Goal: Use online tool/utility: Utilize a website feature to perform a specific function

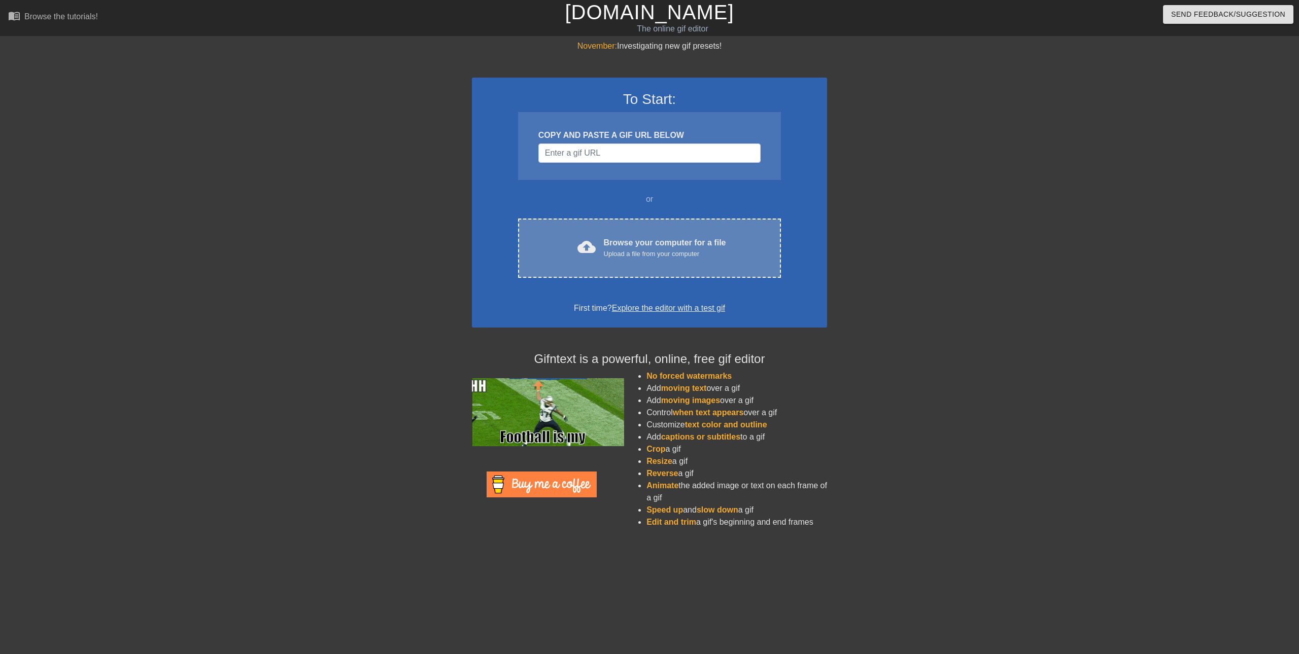
click at [601, 237] on div "cloud_upload Browse your computer for a file Upload a file from your computer" at bounding box center [649, 248] width 220 height 23
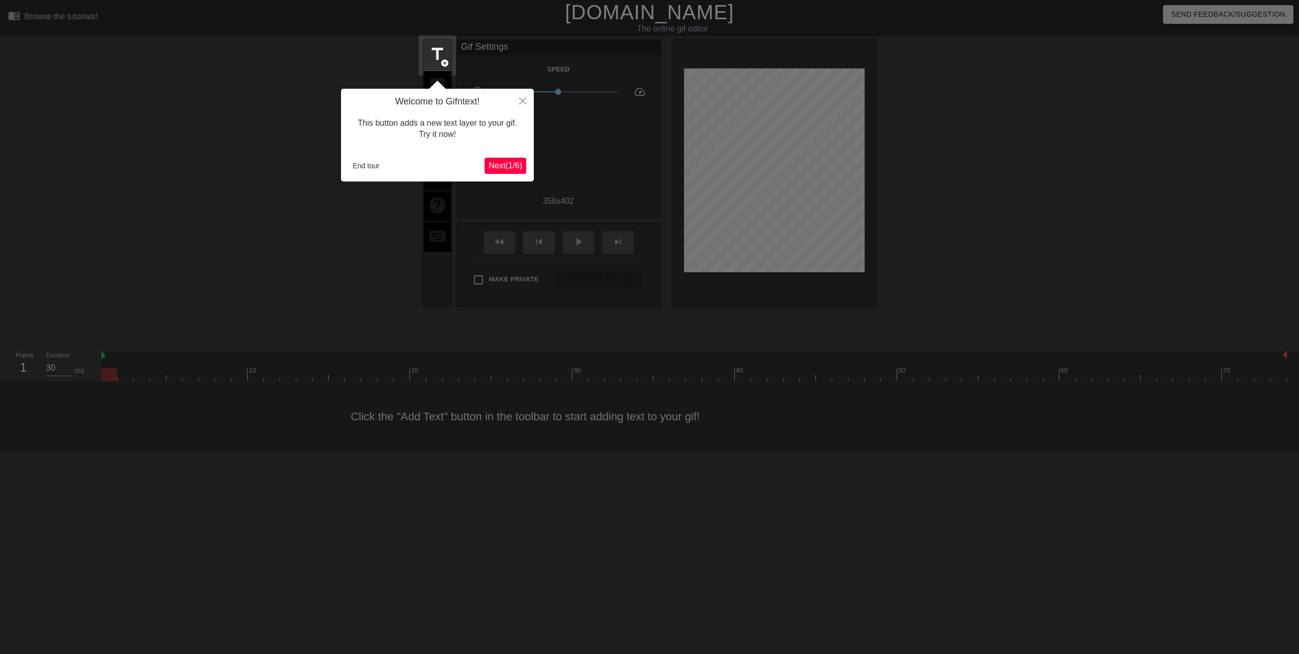
click at [494, 167] on span "Next ( 1 / 6 )" at bounding box center [504, 165] width 33 height 9
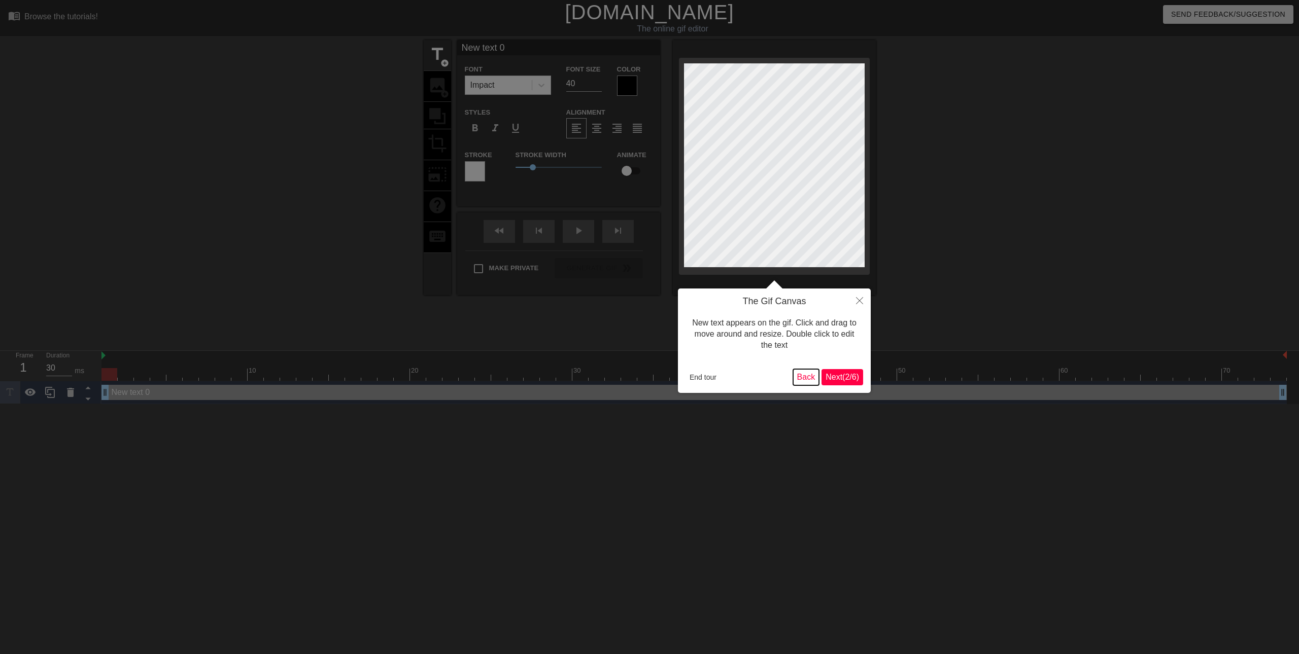
click at [805, 382] on button "Back" at bounding box center [806, 377] width 26 height 16
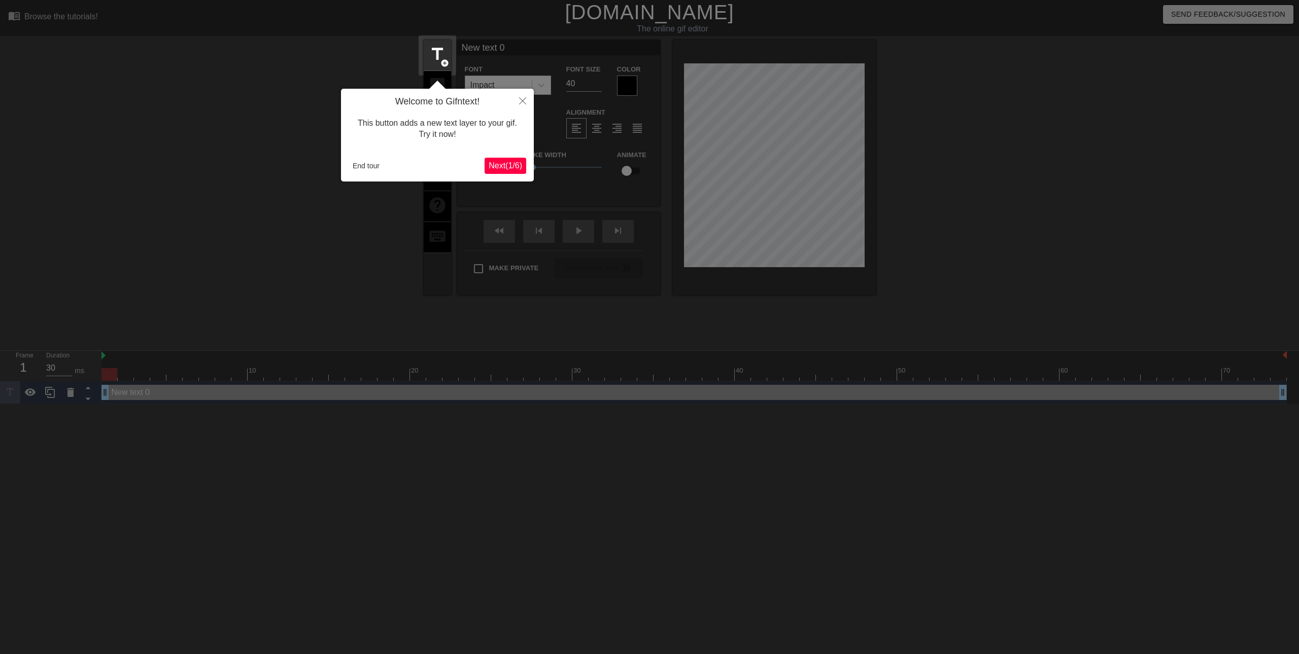
click at [490, 165] on span "Next ( 1 / 6 )" at bounding box center [504, 165] width 33 height 9
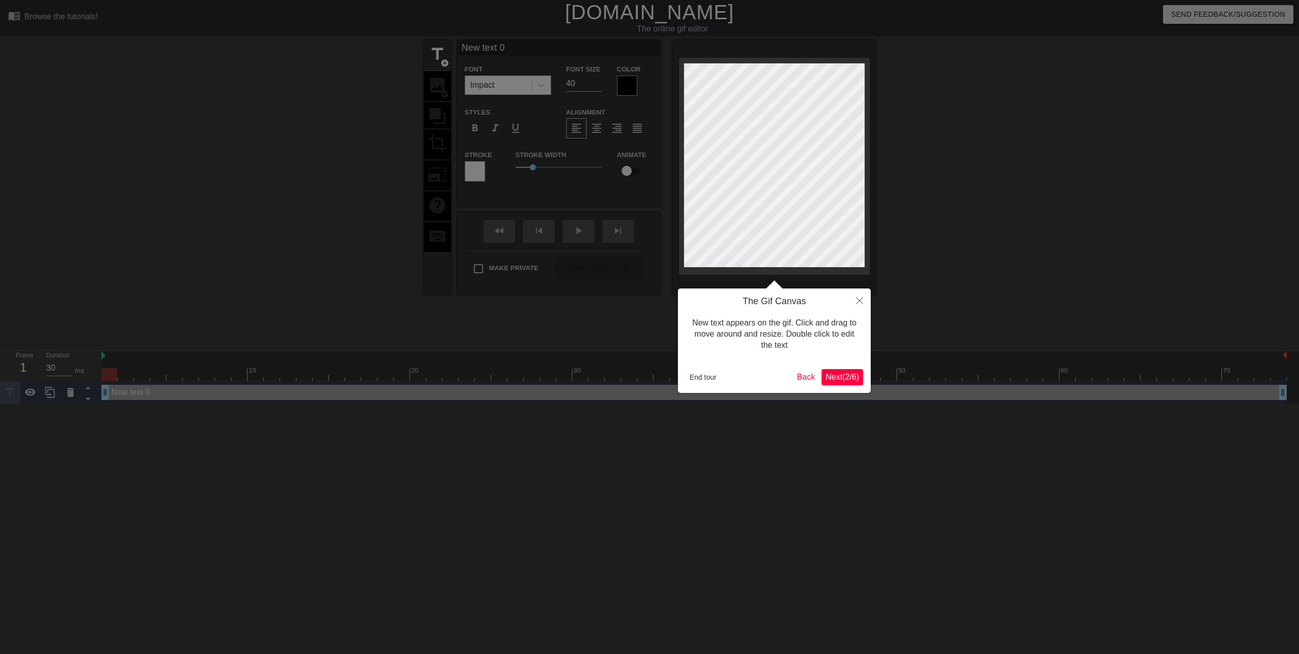
click at [835, 380] on span "Next ( 2 / 6 )" at bounding box center [841, 377] width 33 height 9
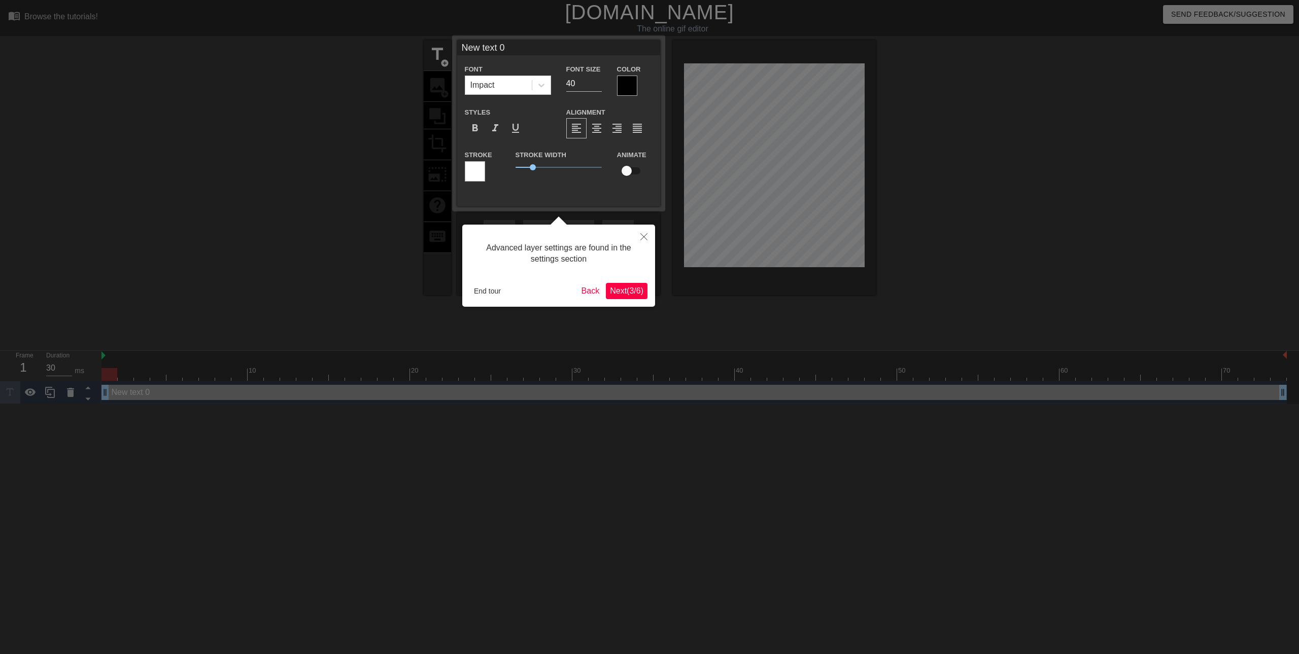
click at [621, 283] on button "Next ( 3 / 6 )" at bounding box center [627, 291] width 42 height 16
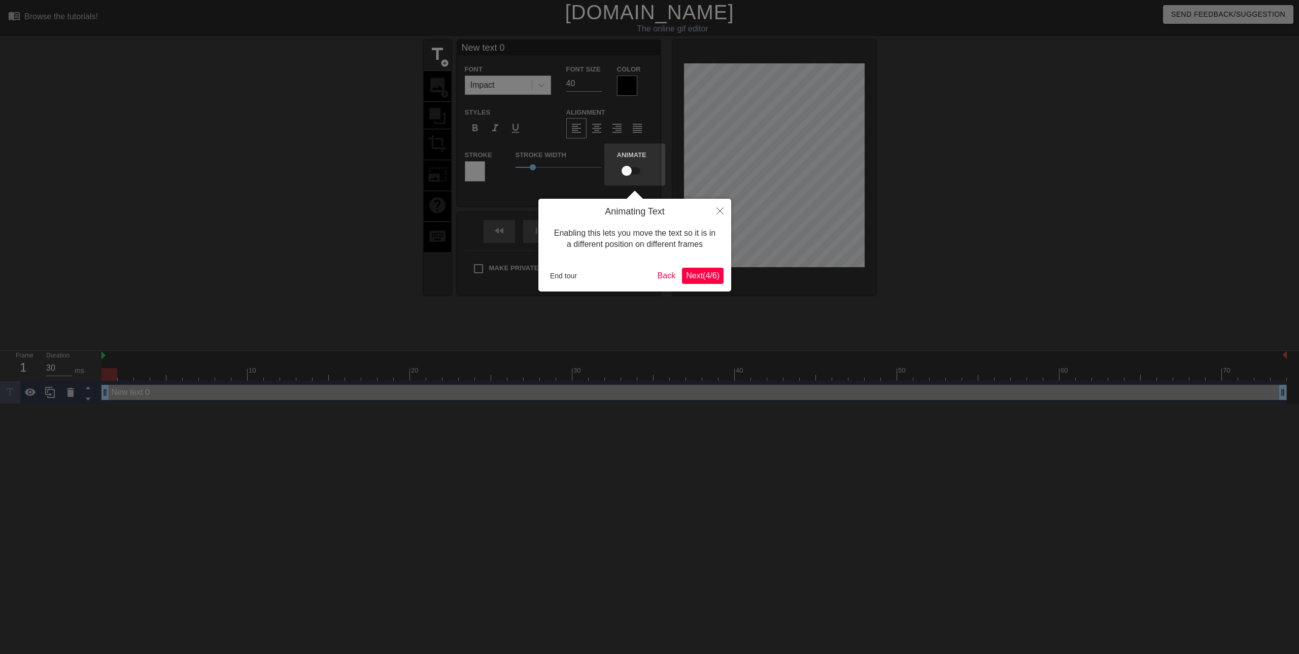
click at [708, 280] on span "Next ( 4 / 6 )" at bounding box center [702, 275] width 33 height 9
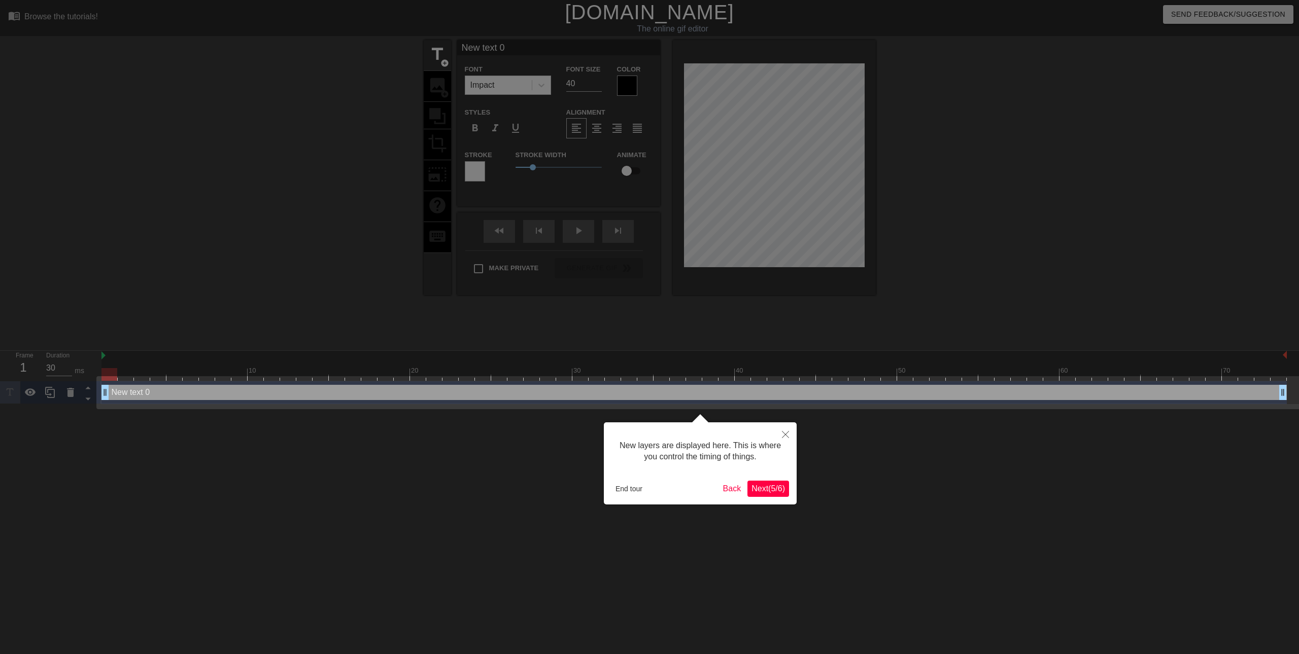
click at [773, 489] on span "Next ( 5 / 6 )" at bounding box center [767, 488] width 33 height 9
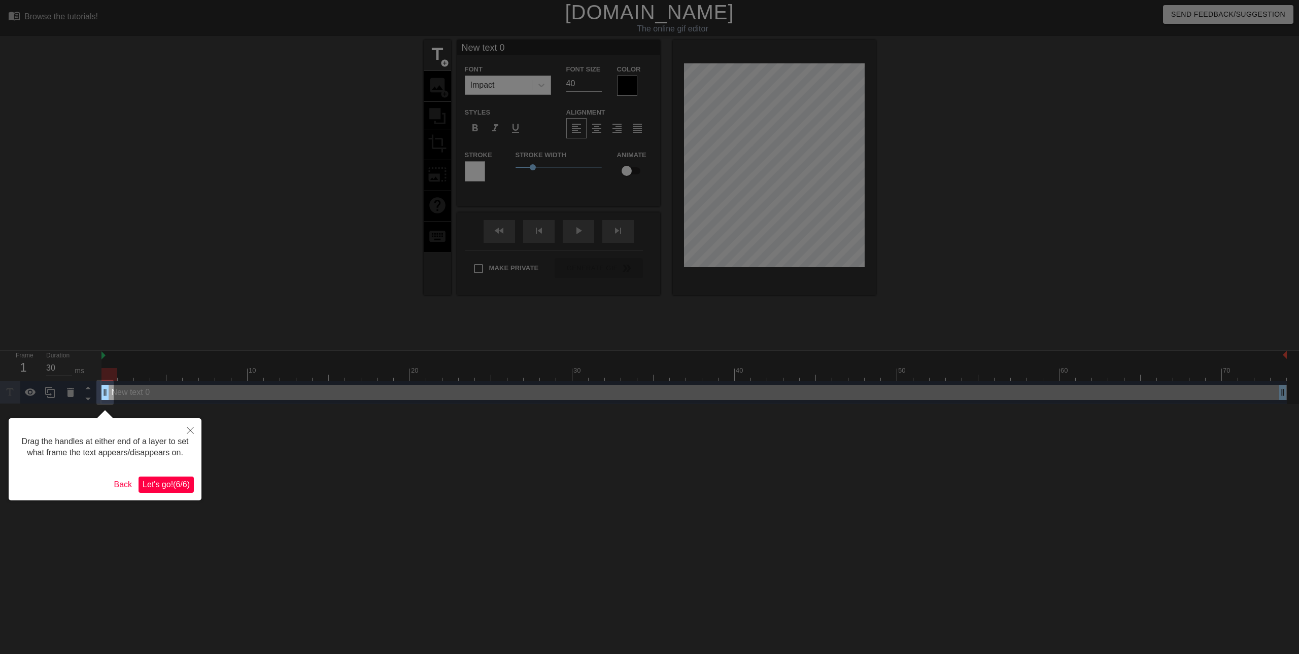
click at [183, 486] on span "Let's go! ( 6 / 6 )" at bounding box center [166, 484] width 47 height 9
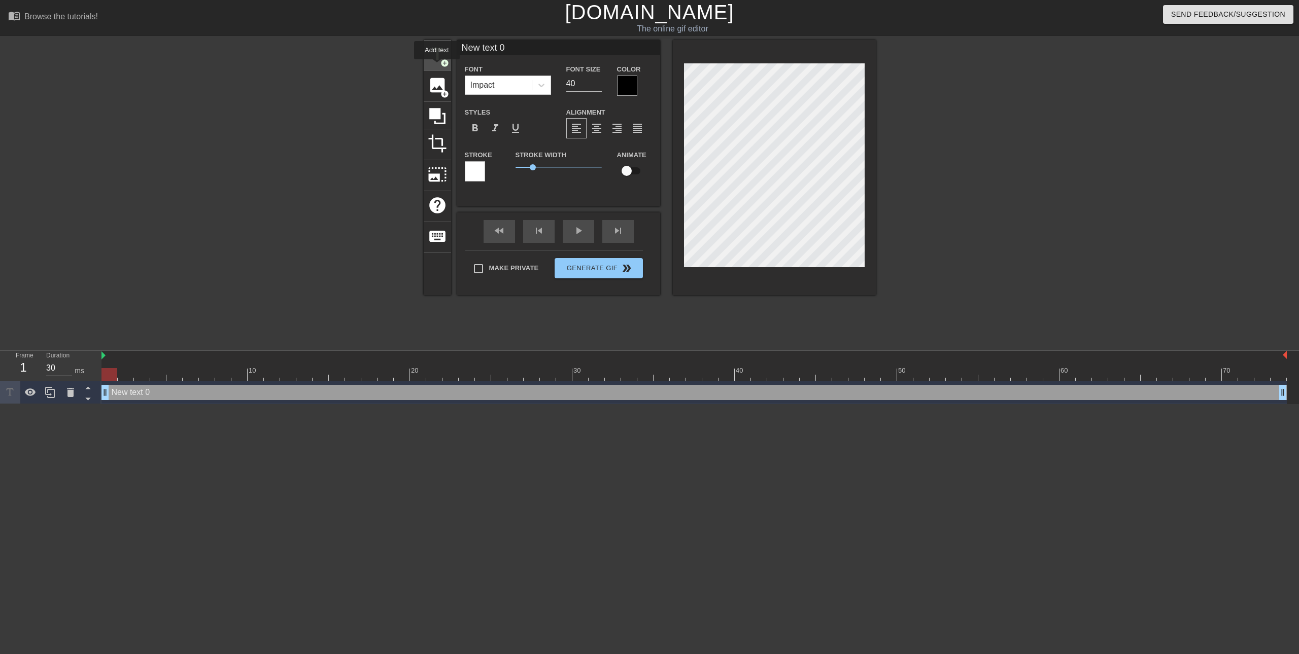
click at [437, 66] on div "title add_circle" at bounding box center [437, 55] width 27 height 31
type input "New text 1"
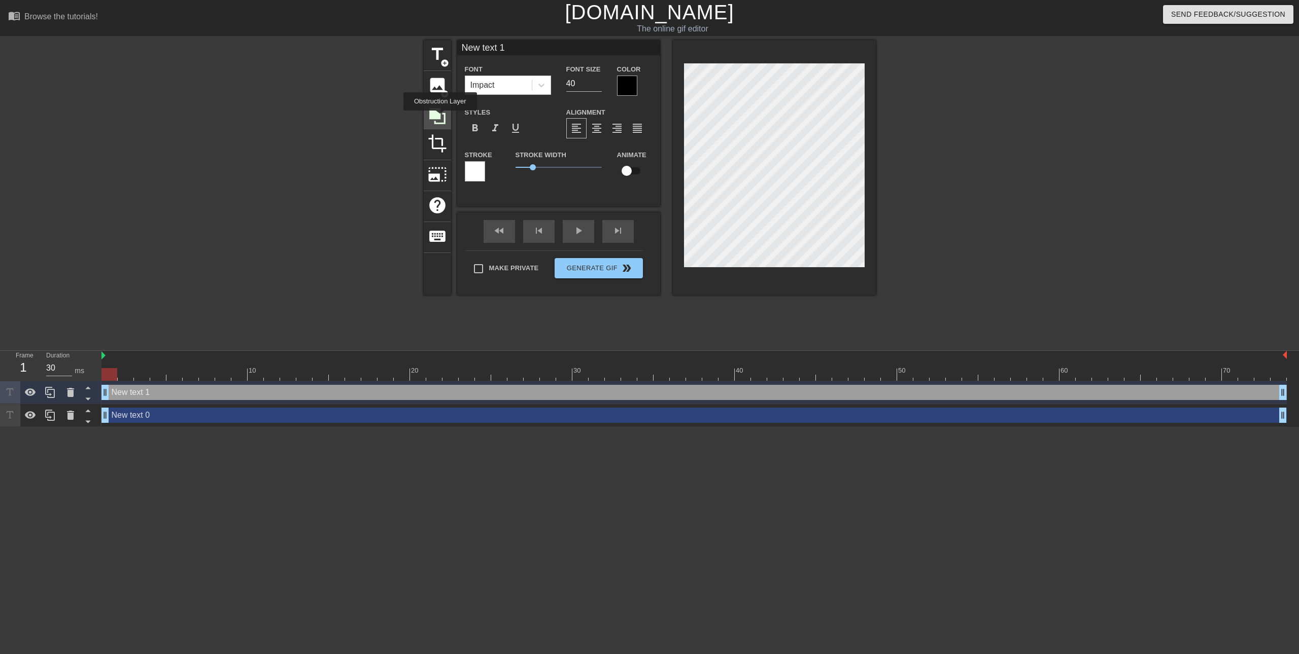
click at [440, 118] on icon at bounding box center [437, 116] width 16 height 16
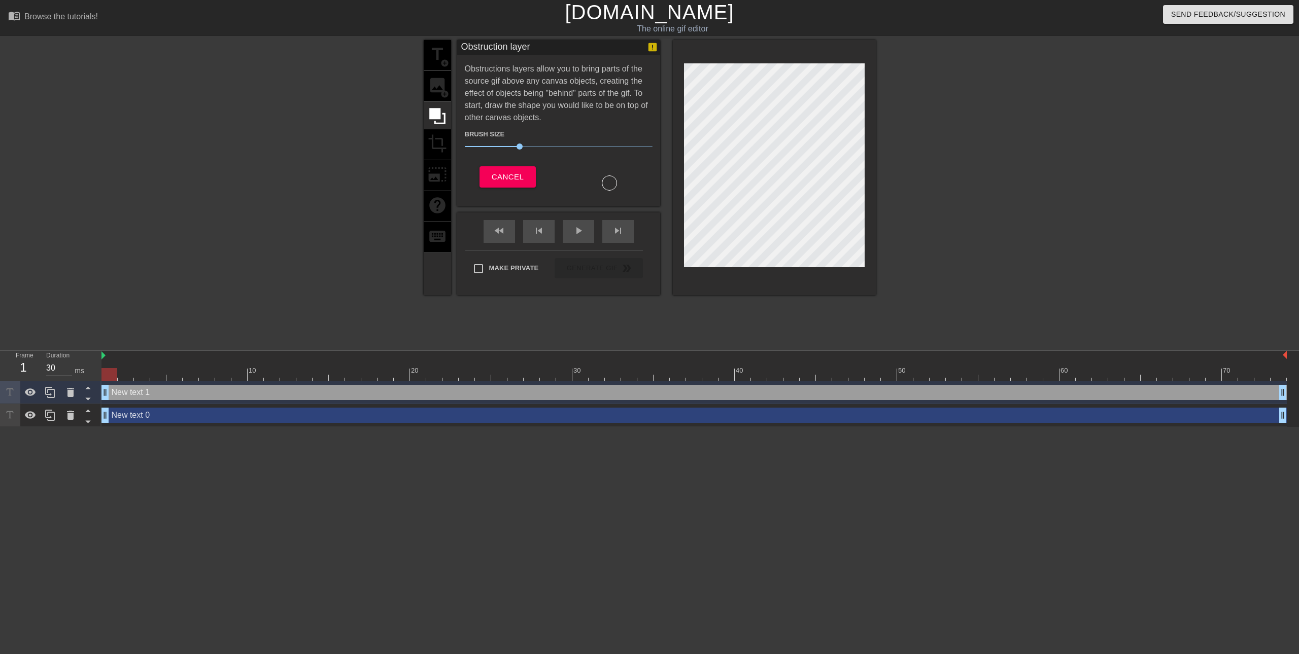
click at [434, 82] on div "title add_circle image add_circle crop photo_size_select_large help keyboard" at bounding box center [437, 167] width 27 height 255
click at [437, 50] on div "title add_circle image add_circle crop photo_size_select_large help keyboard" at bounding box center [437, 167] width 27 height 255
click at [496, 172] on span "Cancel" at bounding box center [508, 176] width 32 height 13
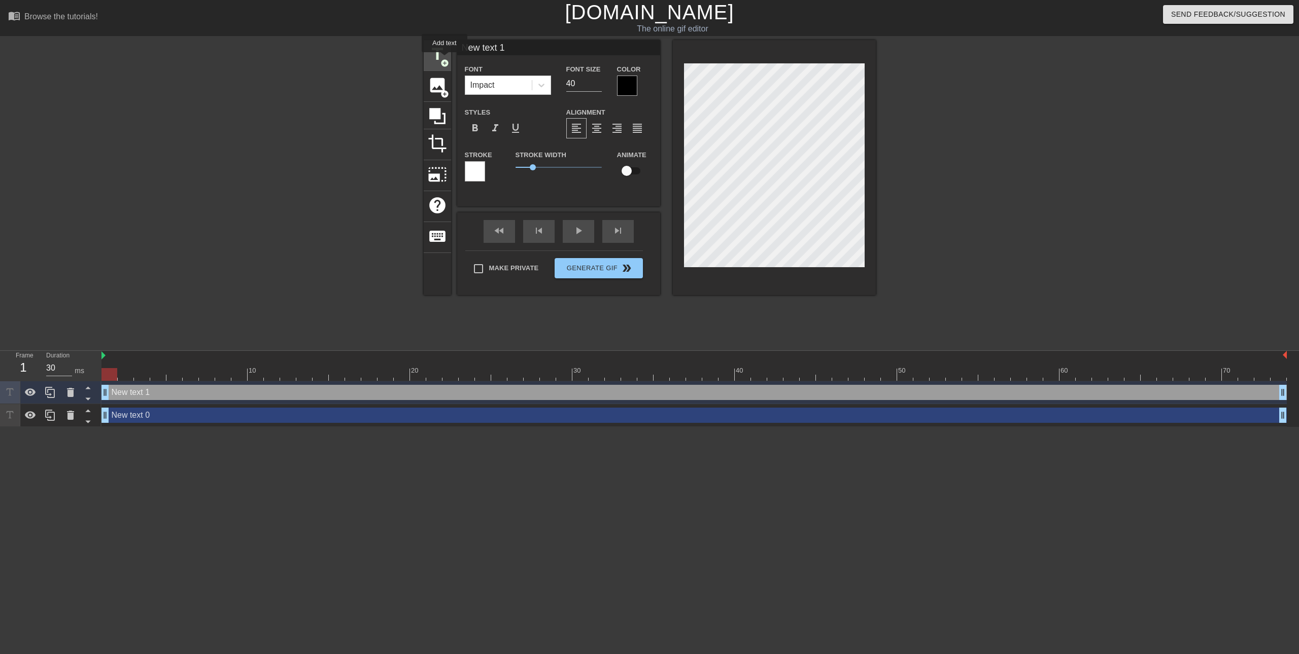
click at [443, 58] on span "title" at bounding box center [437, 54] width 19 height 19
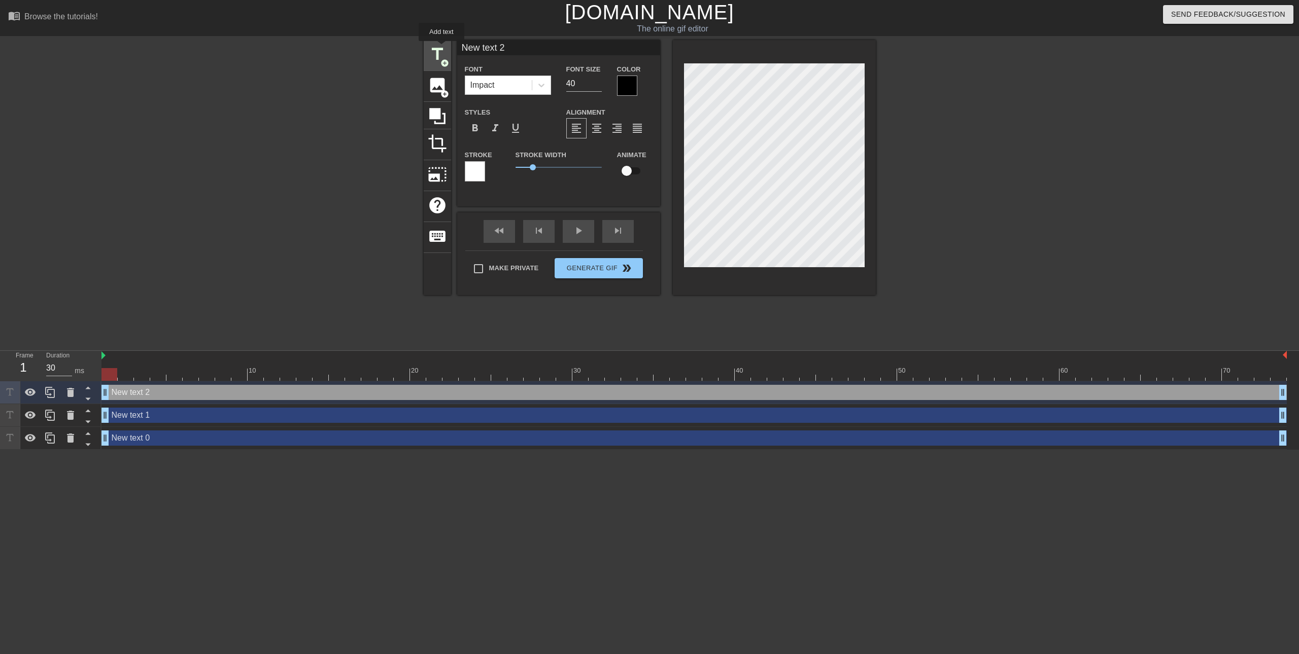
click at [441, 48] on span "title" at bounding box center [437, 54] width 19 height 19
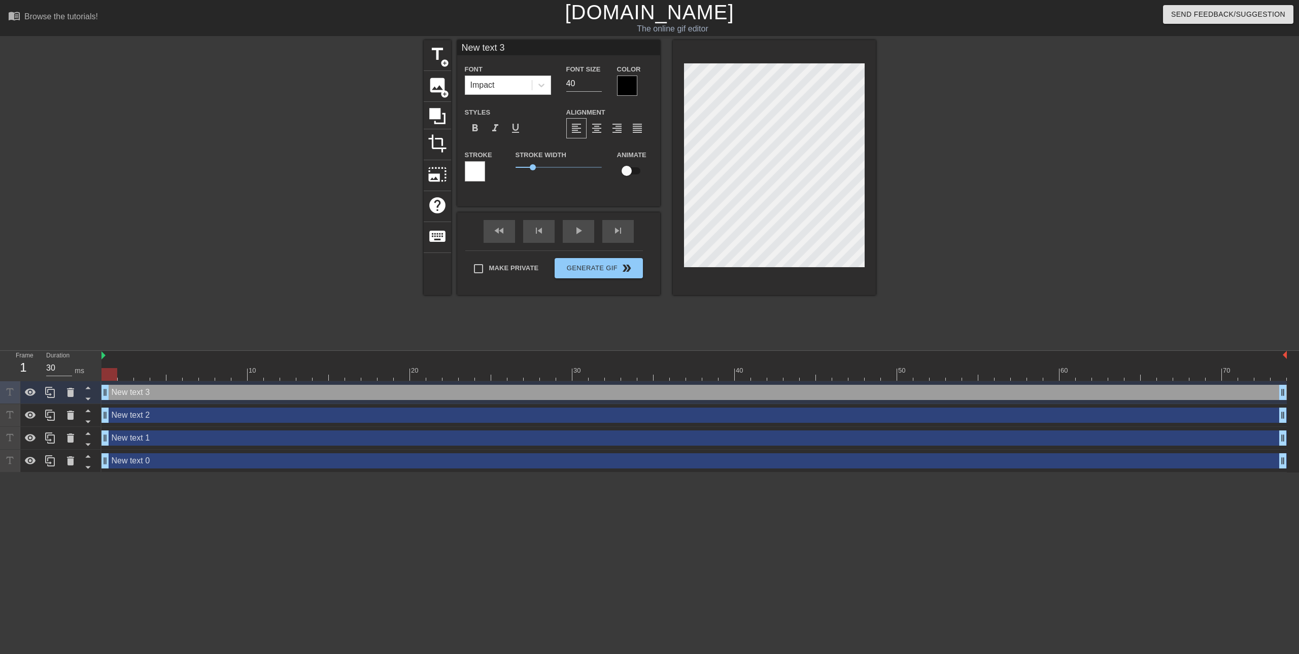
click at [191, 418] on div "New text 2 drag_handle drag_handle" at bounding box center [693, 415] width 1185 height 15
type input "New text 2"
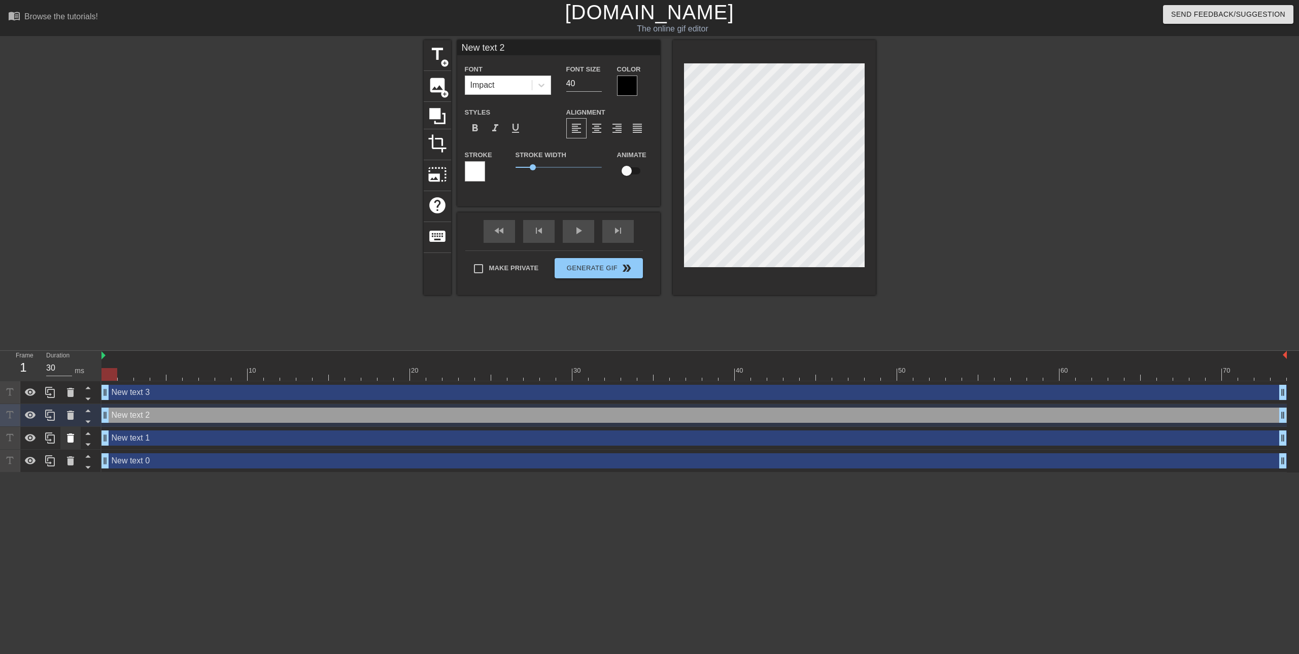
click at [64, 438] on icon at bounding box center [70, 438] width 12 height 12
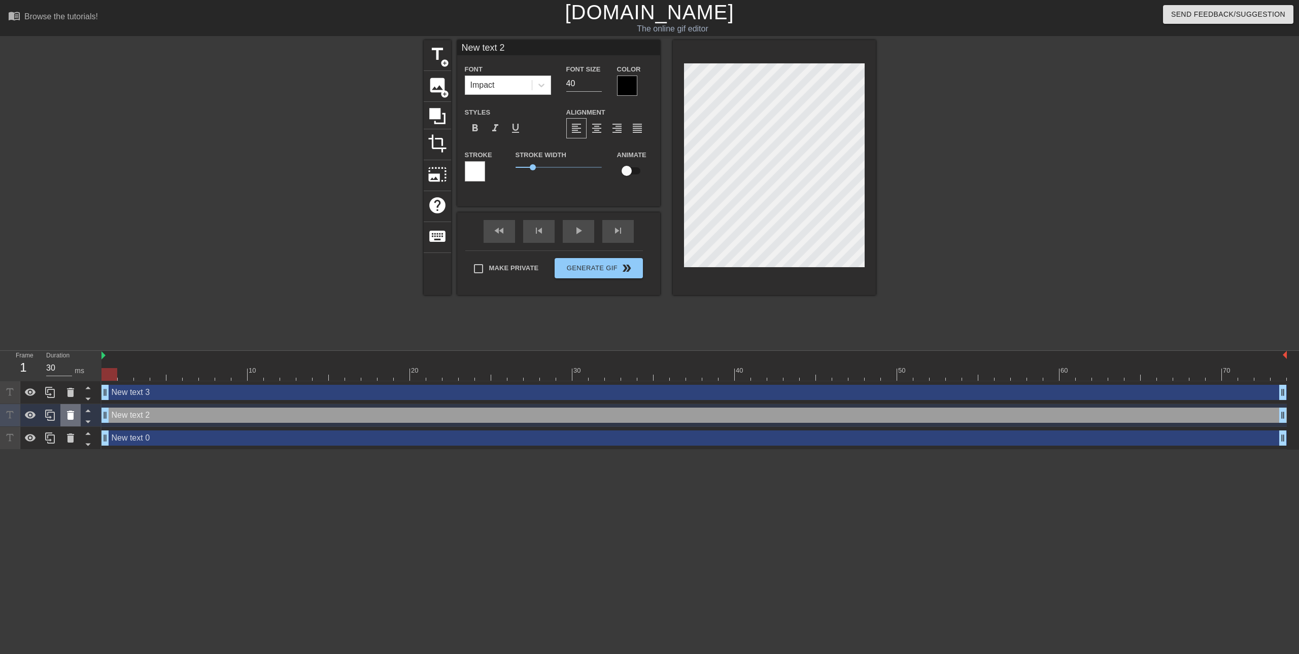
click at [67, 415] on icon at bounding box center [70, 415] width 7 height 9
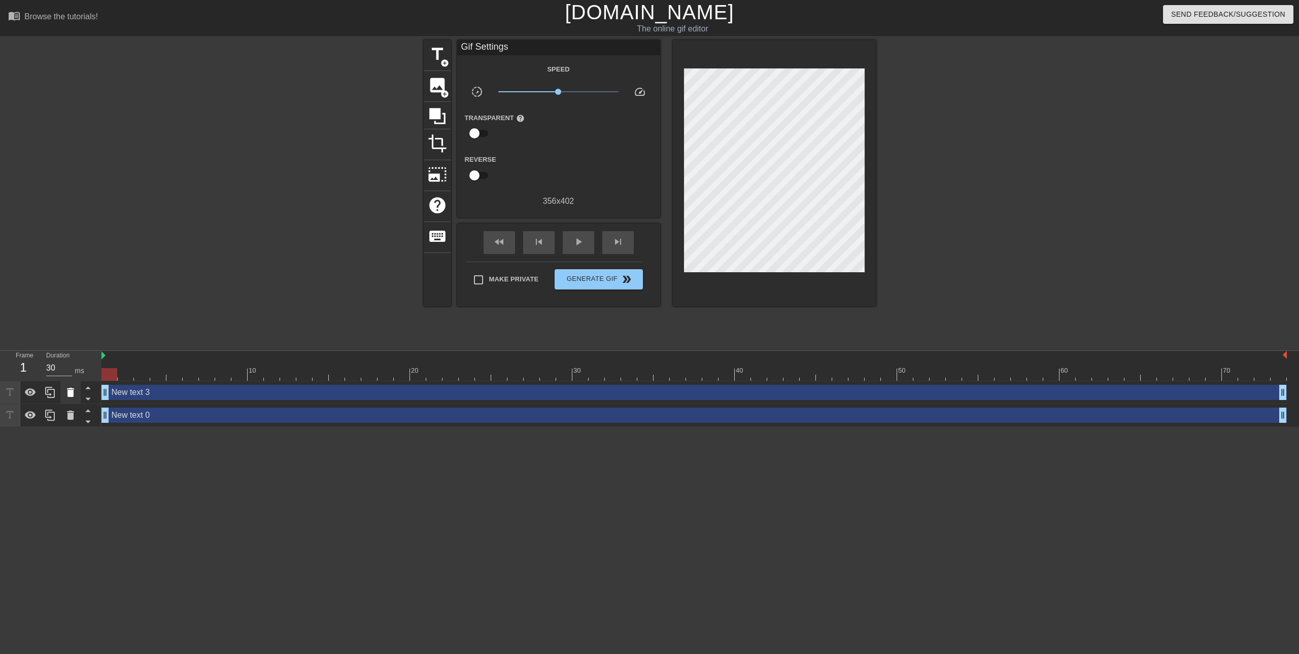
click at [71, 397] on icon at bounding box center [70, 392] width 7 height 9
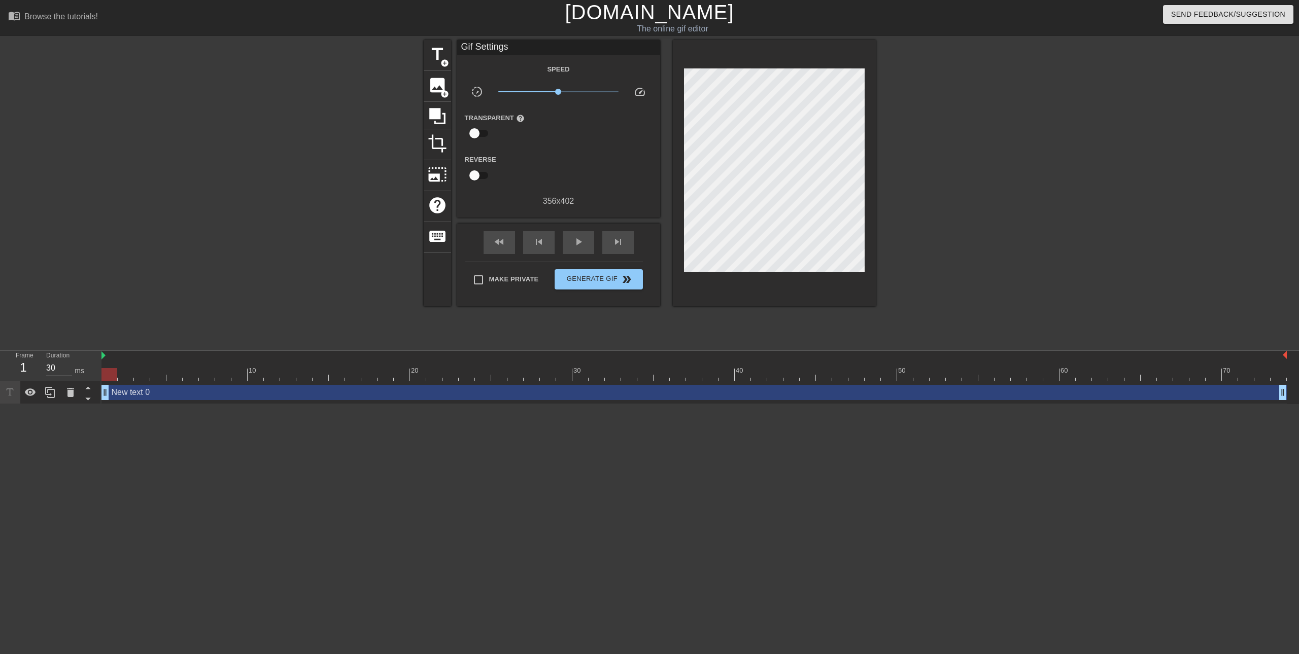
click at [249, 394] on div "New text 0 drag_handle drag_handle" at bounding box center [693, 392] width 1185 height 15
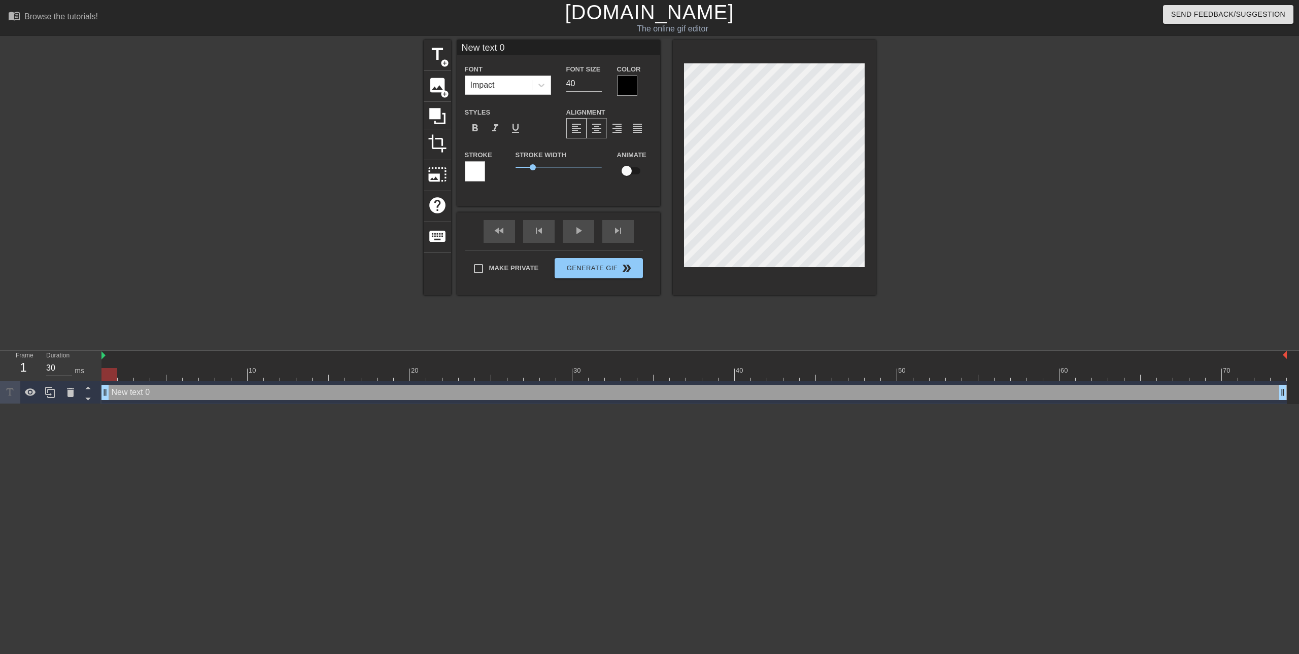
click at [595, 131] on span "format_align_center" at bounding box center [596, 128] width 12 height 12
drag, startPoint x: 606, startPoint y: 133, endPoint x: 616, endPoint y: 131, distance: 10.3
click at [606, 133] on div "format_align_left format_align_center format_align_right format_align_justify" at bounding box center [609, 128] width 86 height 20
click at [616, 131] on span "format_align_right" at bounding box center [617, 128] width 12 height 12
click at [635, 128] on span "format_align_justify" at bounding box center [637, 128] width 12 height 12
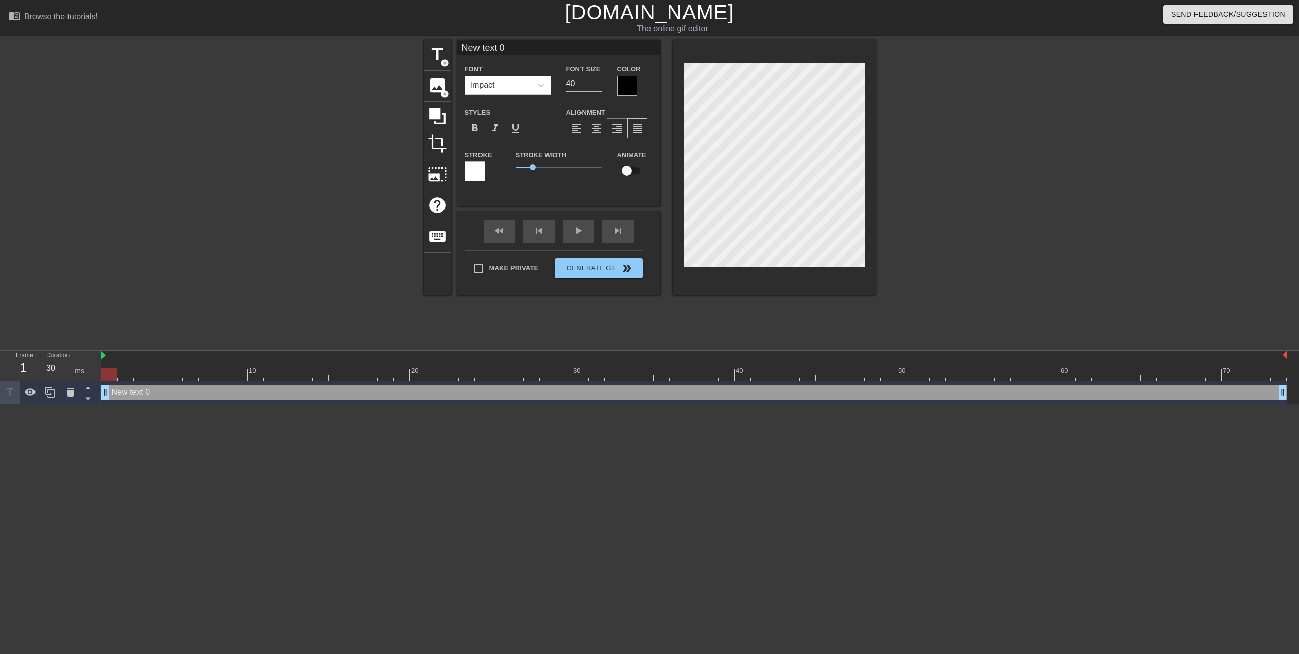
click at [607, 130] on div "format_align_right" at bounding box center [617, 128] width 20 height 20
click at [597, 130] on span "format_align_center" at bounding box center [596, 128] width 12 height 12
click at [478, 273] on input "Make Private" at bounding box center [478, 268] width 21 height 21
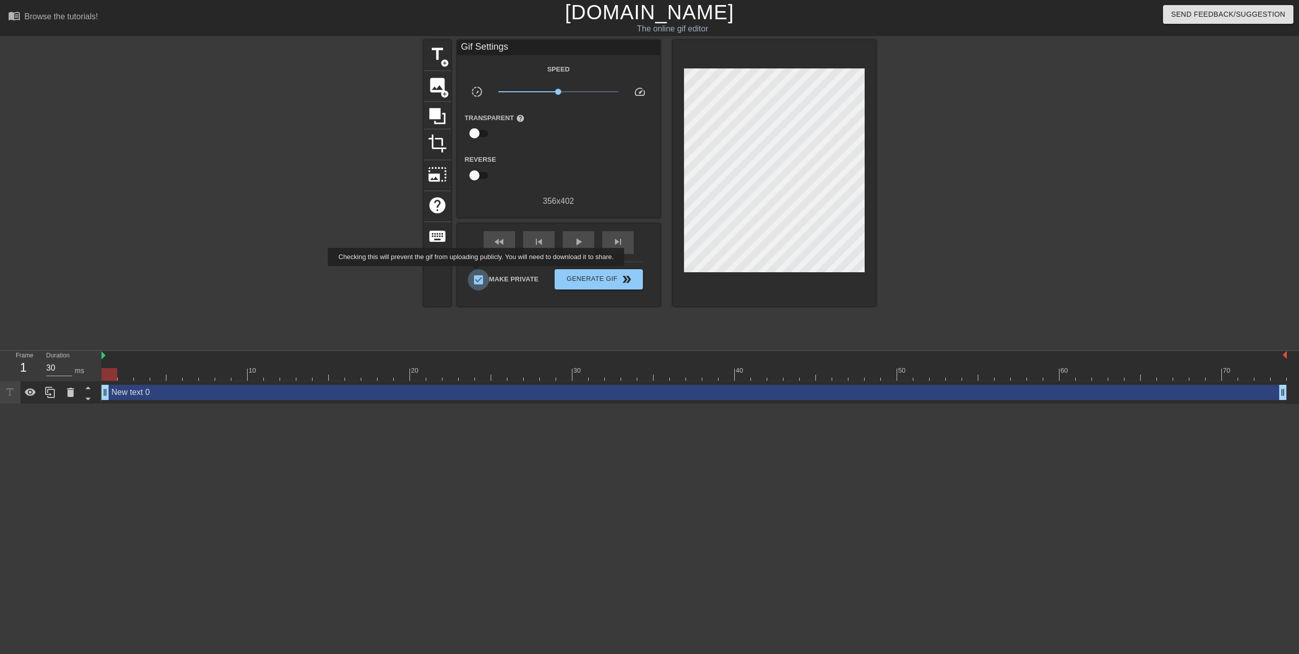
click at [478, 273] on input "Make Private" at bounding box center [478, 279] width 21 height 21
click at [472, 279] on input "Make Private" at bounding box center [478, 279] width 21 height 21
checkbox input "true"
click at [445, 118] on icon at bounding box center [437, 116] width 19 height 19
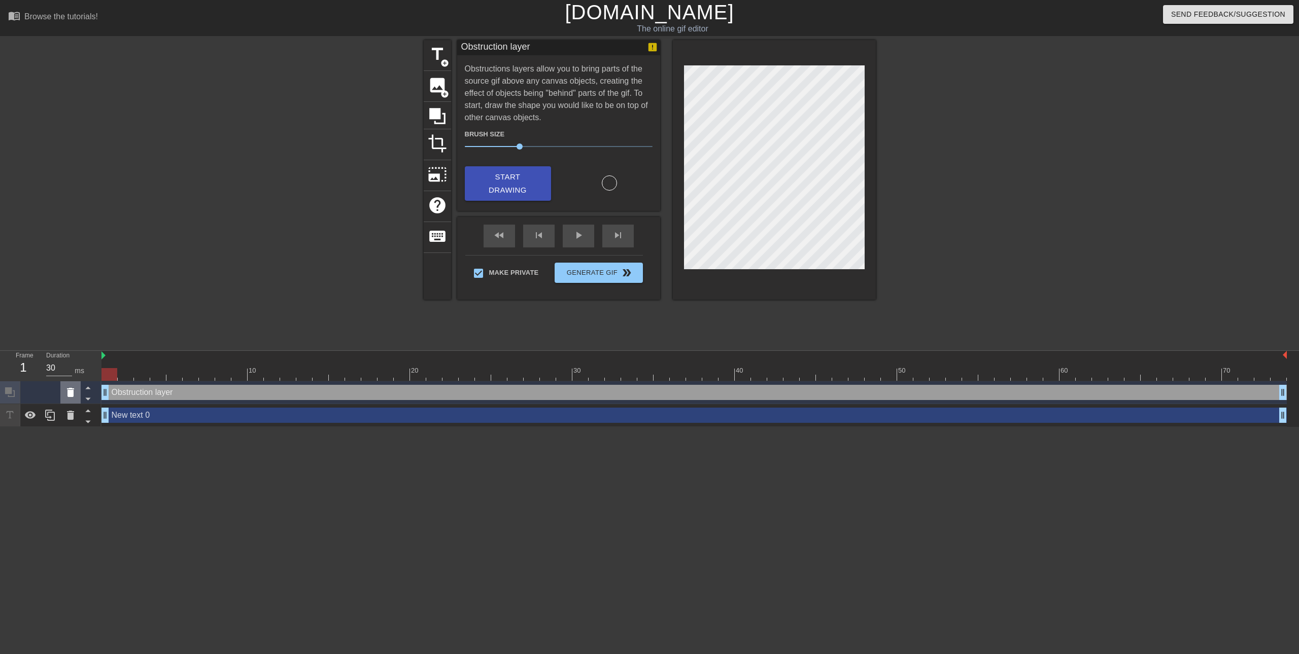
click at [64, 399] on icon at bounding box center [70, 393] width 12 height 12
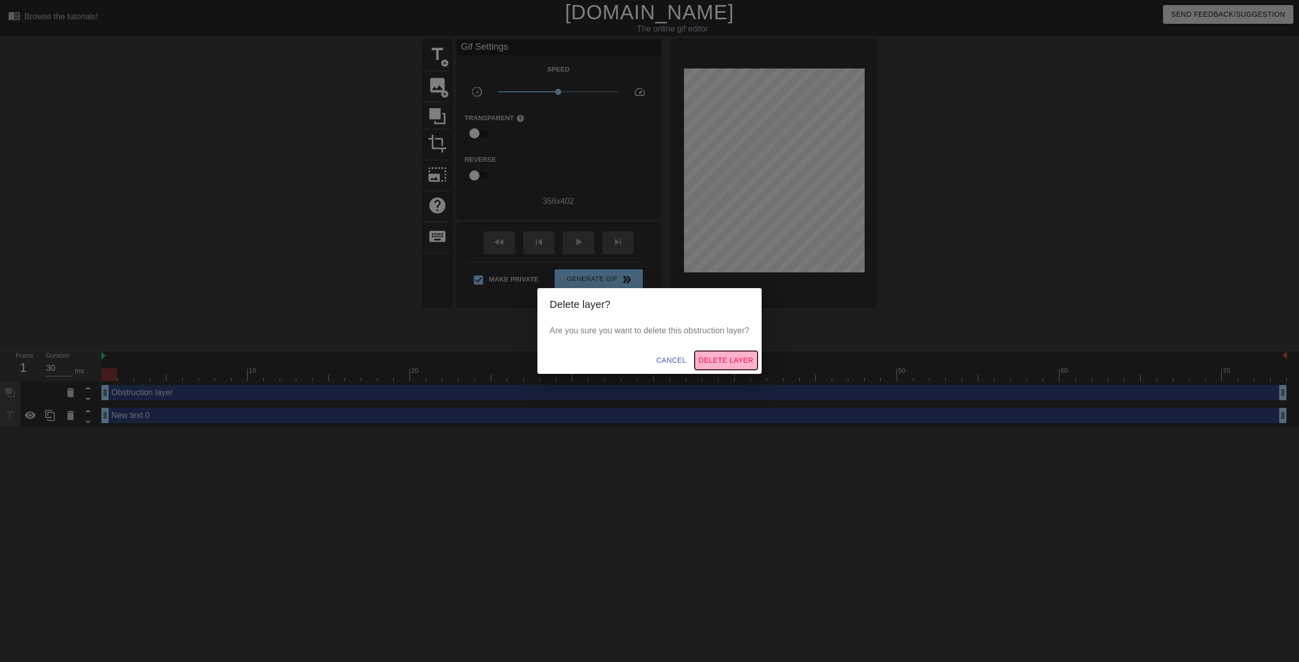
click at [717, 365] on span "Delete Layer" at bounding box center [725, 360] width 55 height 13
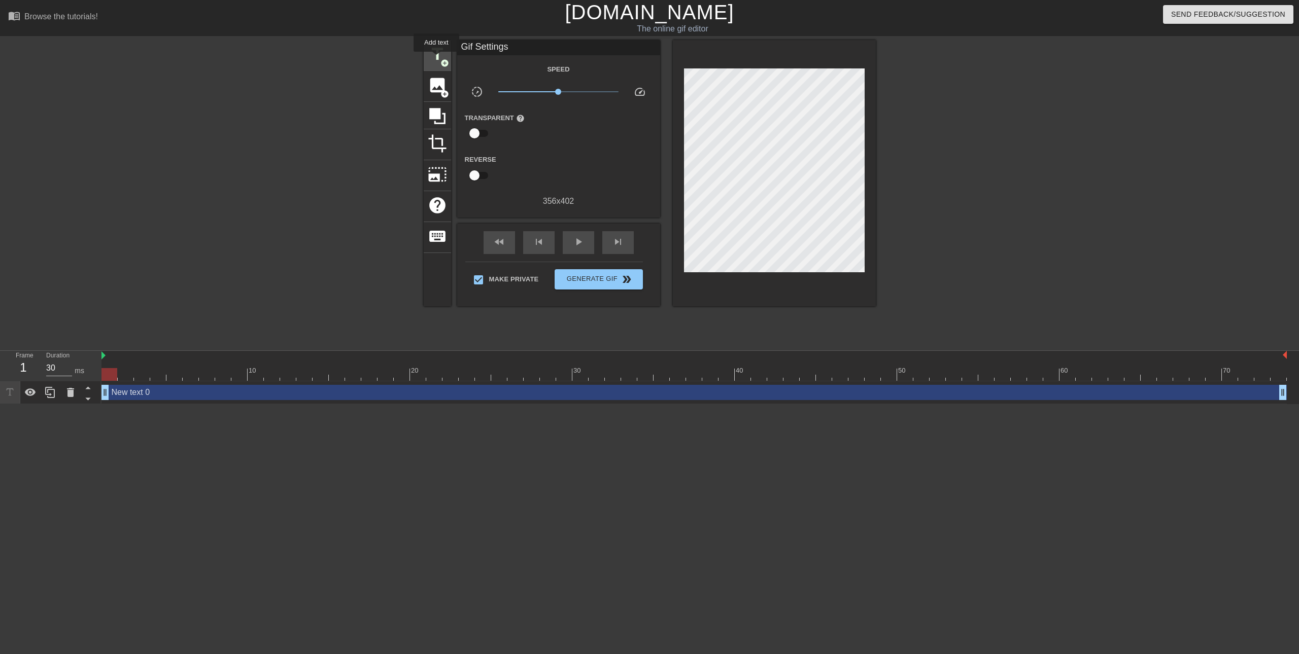
click at [436, 59] on span "title" at bounding box center [437, 54] width 19 height 19
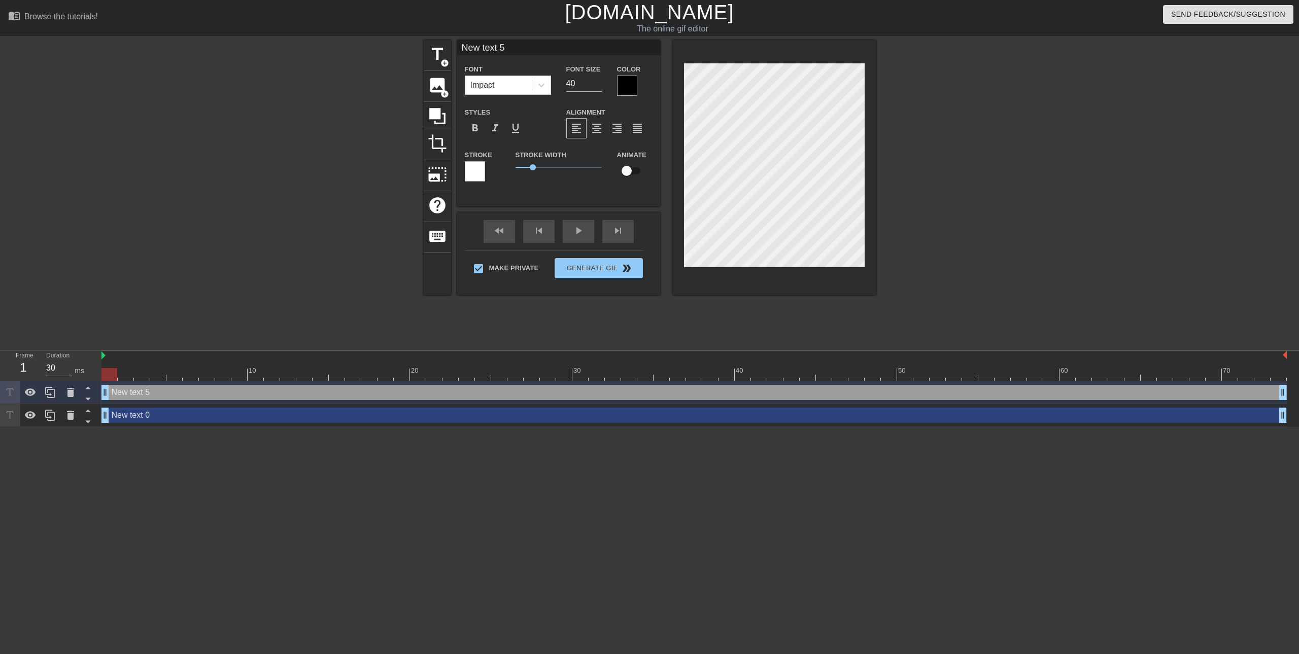
click at [294, 391] on div "New text 5 drag_handle drag_handle" at bounding box center [693, 392] width 1185 height 15
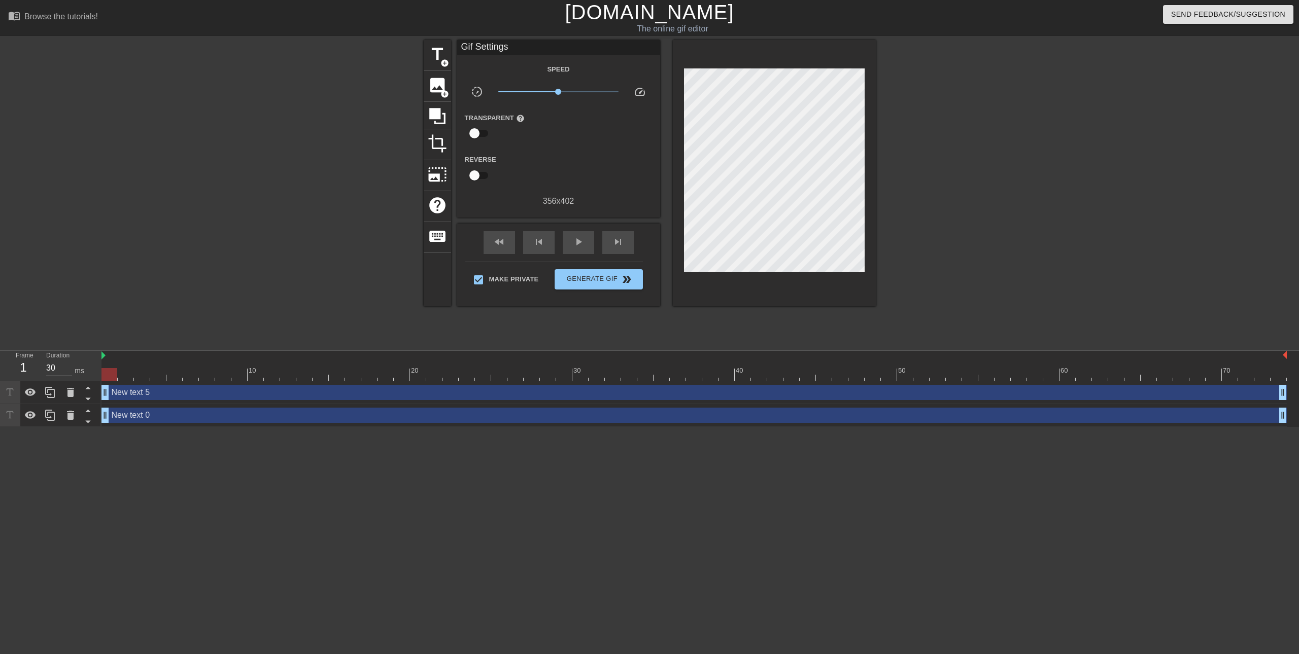
drag, startPoint x: 264, startPoint y: 403, endPoint x: 262, endPoint y: 410, distance: 7.9
drag, startPoint x: 262, startPoint y: 410, endPoint x: 252, endPoint y: 420, distance: 14.3
drag, startPoint x: 252, startPoint y: 420, endPoint x: 240, endPoint y: 415, distance: 13.4
click at [240, 415] on div "New text 0 drag_handle drag_handle" at bounding box center [693, 415] width 1185 height 15
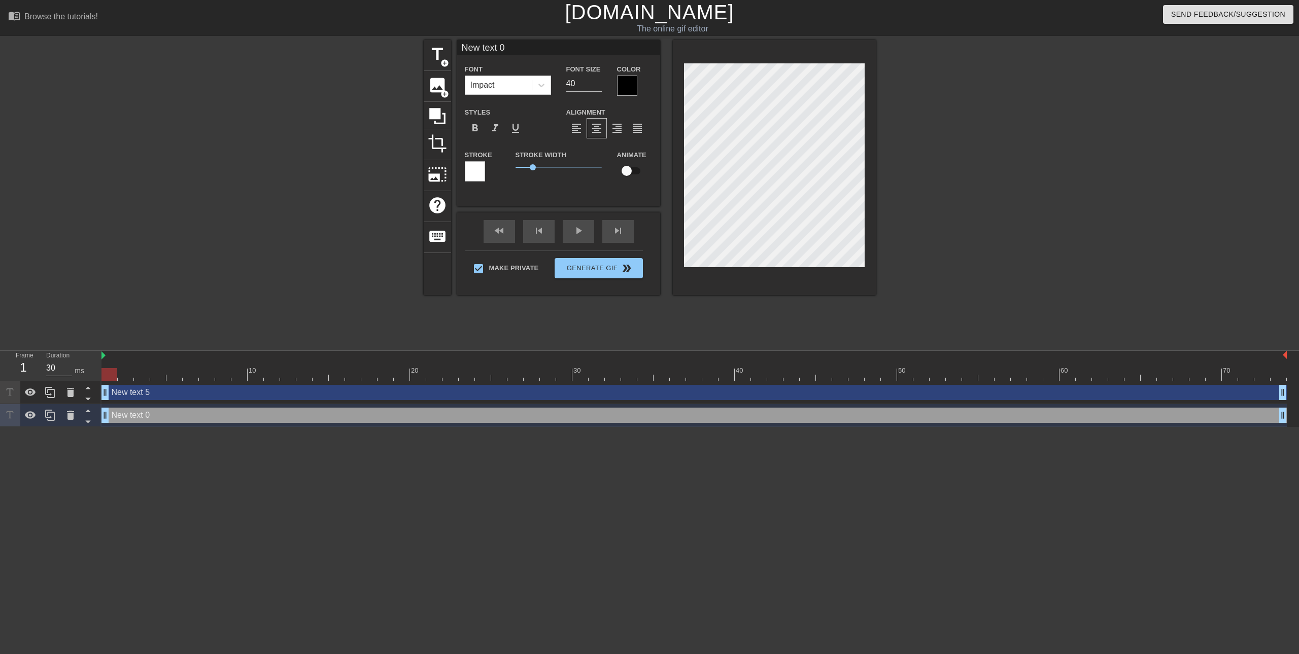
click at [220, 415] on div "New text 0 drag_handle drag_handle" at bounding box center [693, 415] width 1185 height 15
drag, startPoint x: 218, startPoint y: 415, endPoint x: 106, endPoint y: 440, distance: 114.9
click at [113, 427] on html "menu_book Browse the tutorials! [DOMAIN_NAME] The online gif editor Send Feedba…" at bounding box center [649, 213] width 1299 height 427
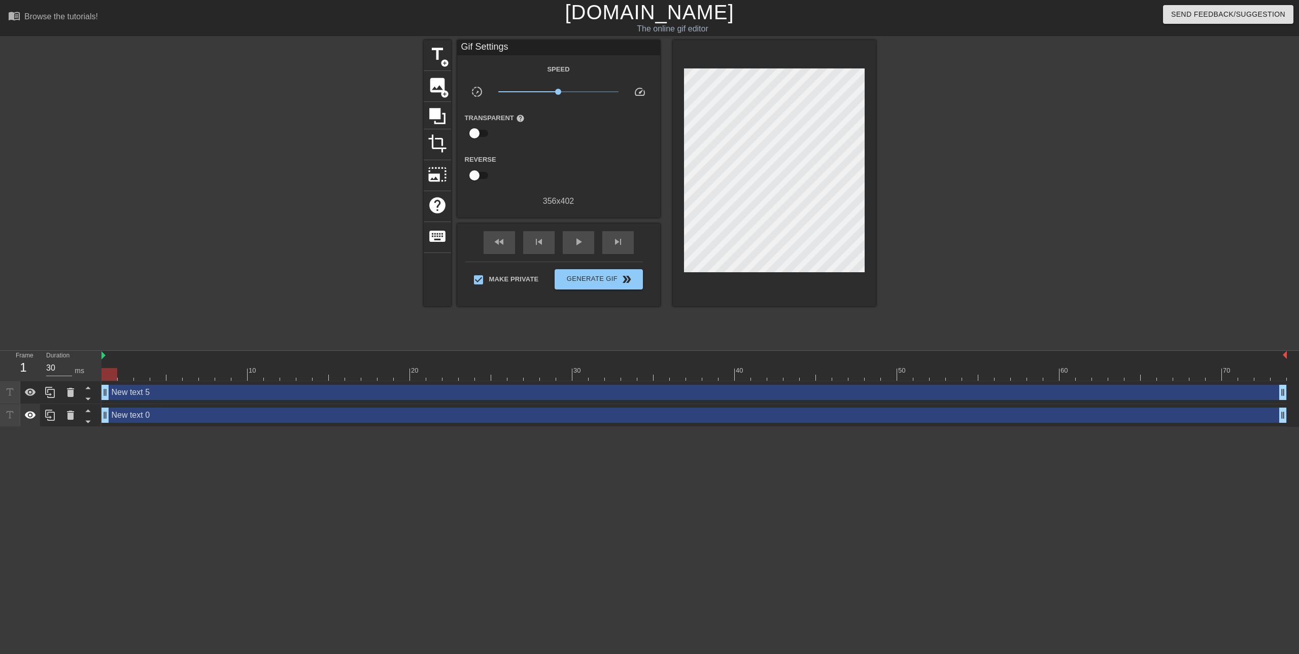
click at [33, 419] on icon at bounding box center [30, 415] width 12 height 12
click at [147, 419] on div "New text 0 drag_handle drag_handle" at bounding box center [693, 415] width 1185 height 15
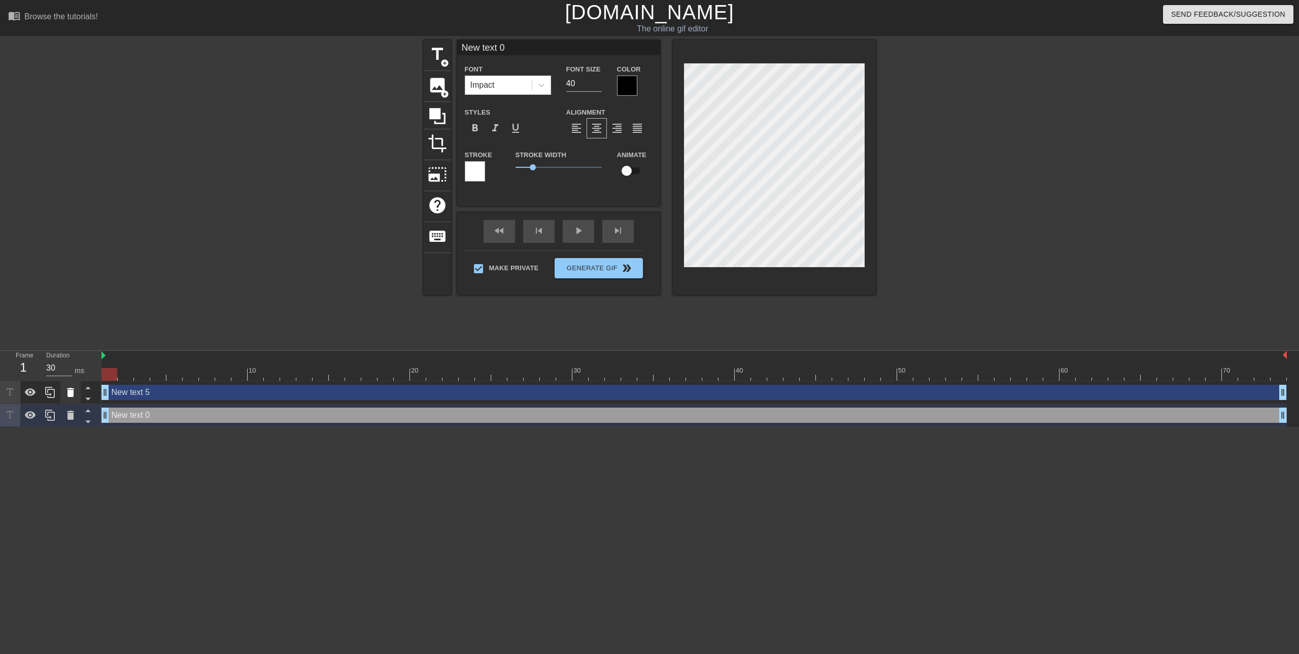
click at [65, 395] on icon at bounding box center [70, 393] width 12 height 12
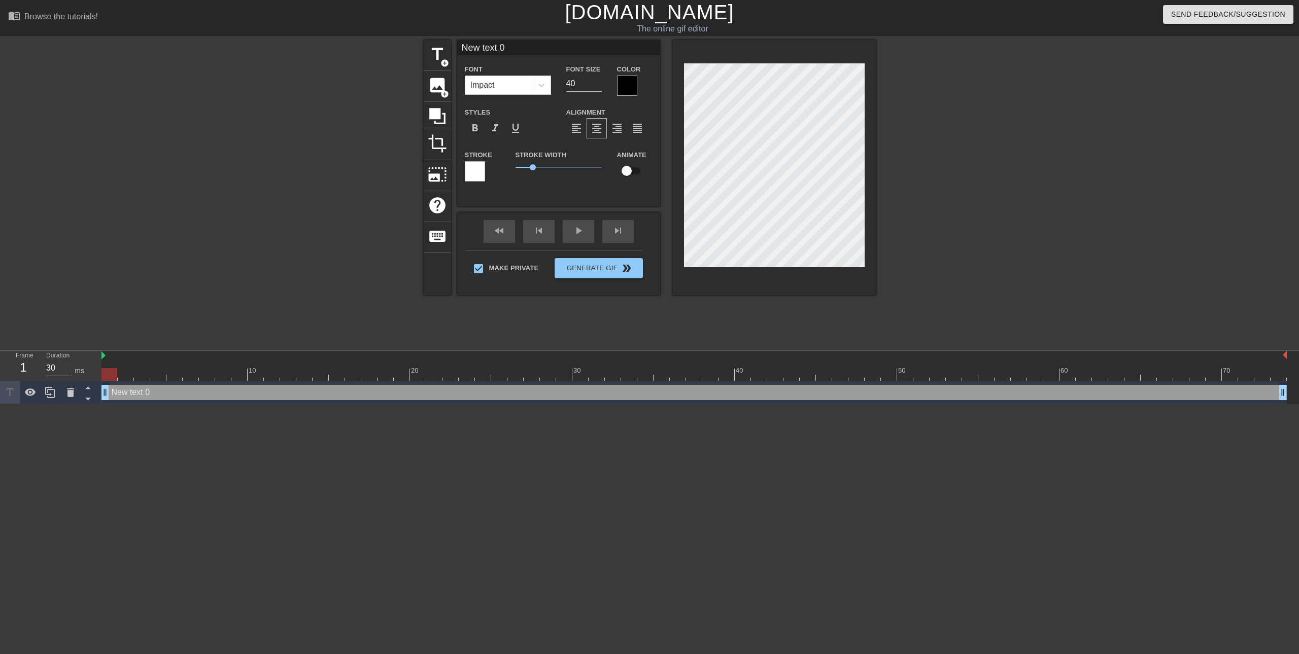
click at [630, 78] on div at bounding box center [627, 86] width 20 height 20
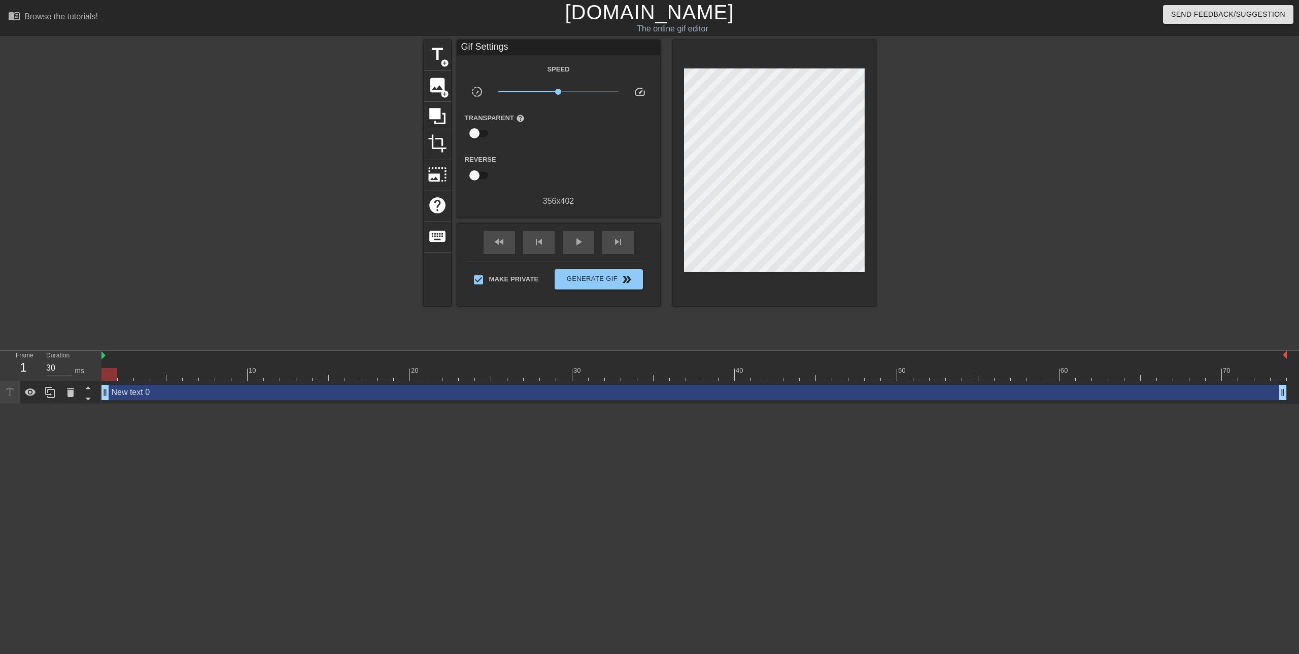
click at [520, 118] on span "help" at bounding box center [520, 118] width 9 height 9
click at [489, 127] on input "checkbox" at bounding box center [474, 133] width 58 height 19
click at [489, 127] on input "checkbox" at bounding box center [484, 133] width 58 height 19
checkbox input "false"
click at [445, 201] on span "help" at bounding box center [437, 205] width 19 height 19
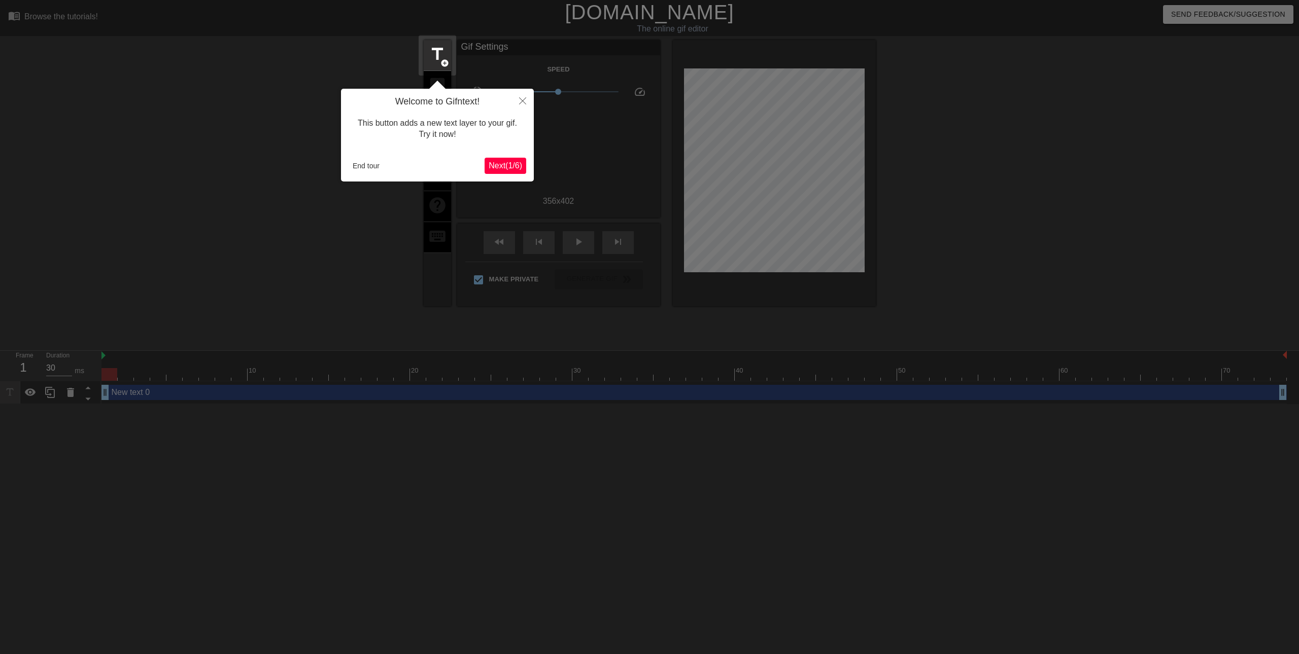
click at [485, 167] on button "Next ( 1 / 6 )" at bounding box center [505, 166] width 42 height 16
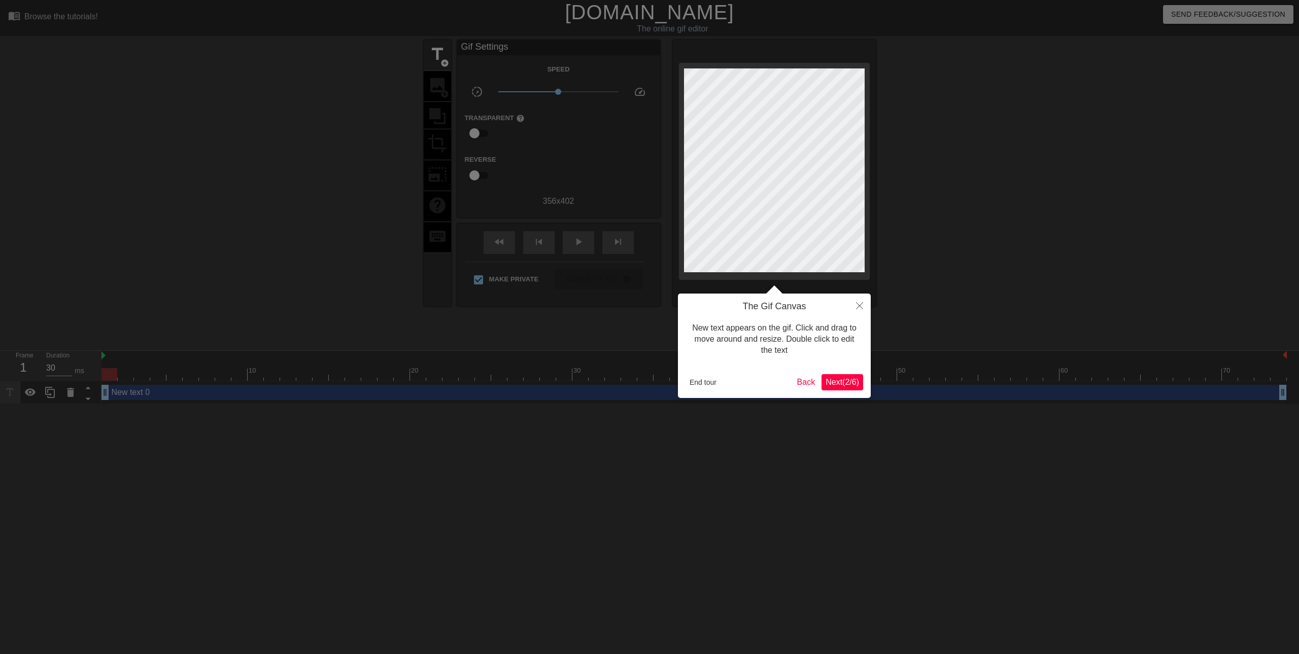
click at [835, 380] on span "Next ( 2 / 6 )" at bounding box center [841, 382] width 33 height 9
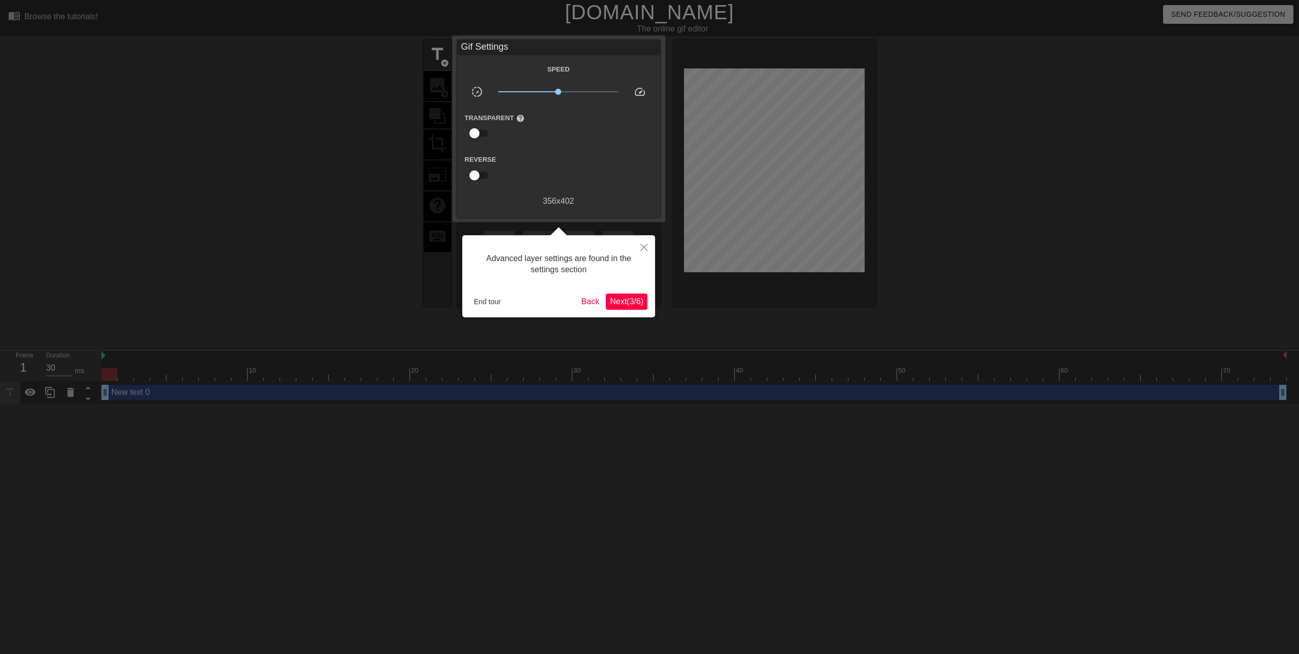
click at [611, 301] on span "Next ( 3 / 6 )" at bounding box center [626, 301] width 33 height 9
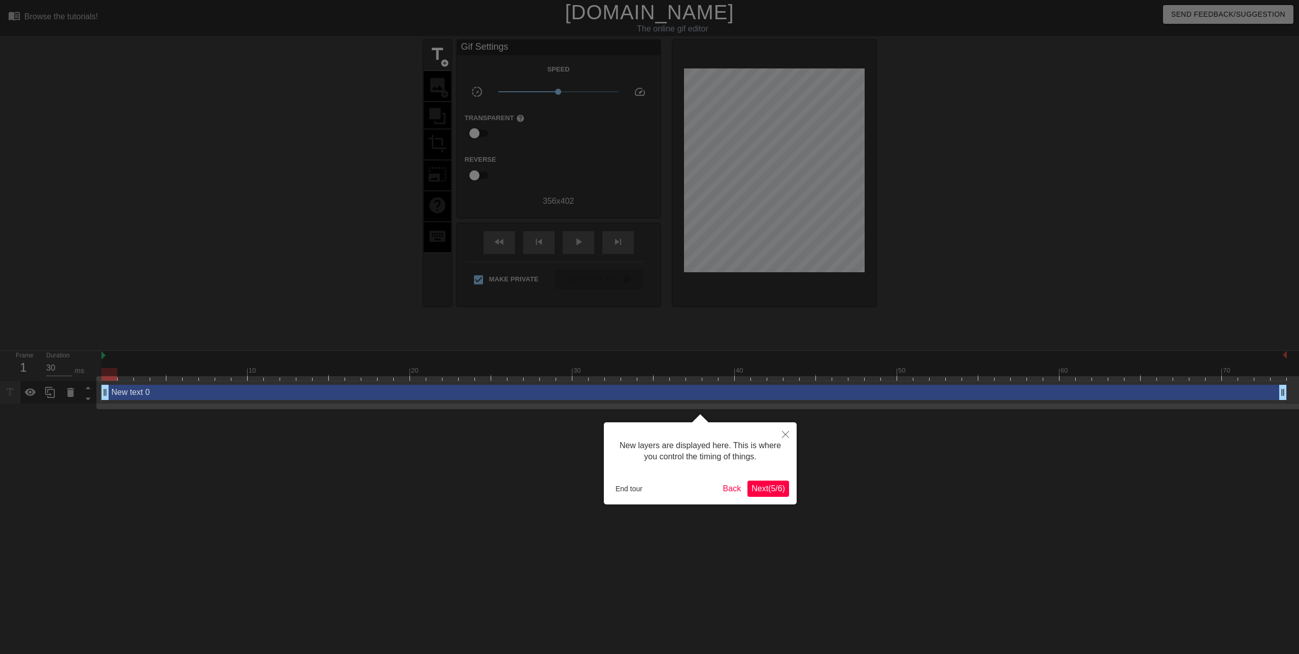
click at [767, 492] on span "Next ( 5 / 6 )" at bounding box center [767, 488] width 33 height 9
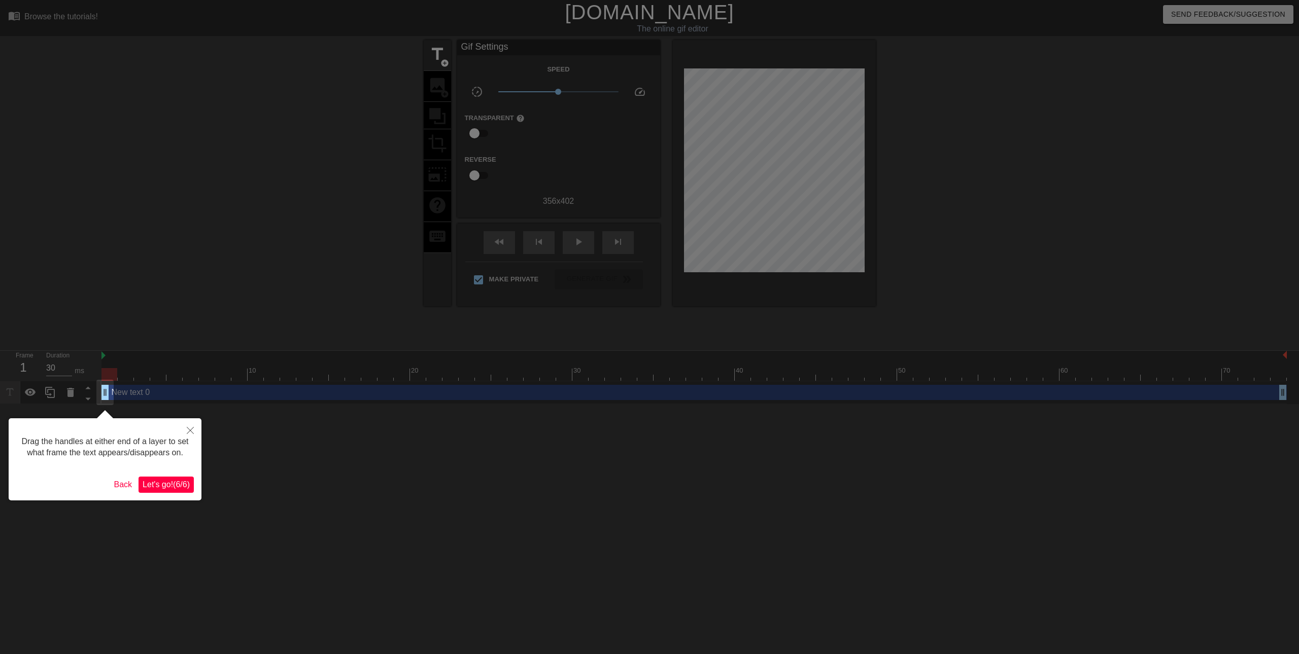
click at [157, 478] on button "Let's go! ( 6 / 6 )" at bounding box center [165, 485] width 55 height 16
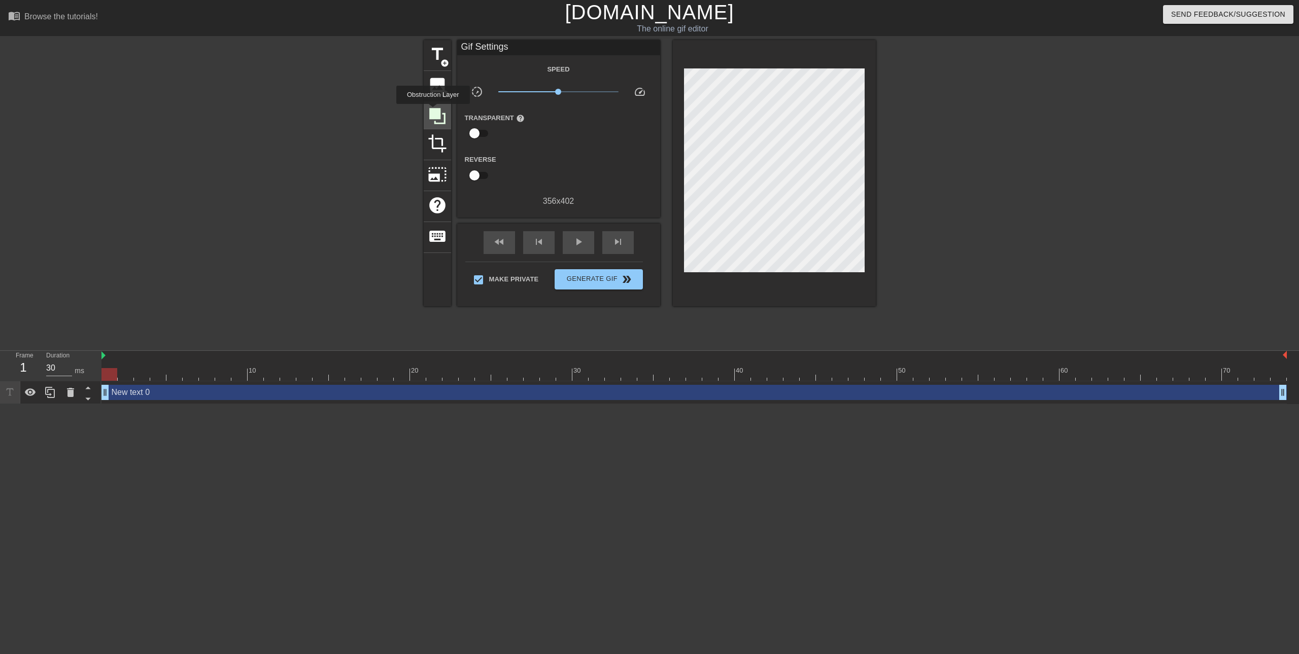
click at [433, 111] on icon at bounding box center [437, 116] width 16 height 16
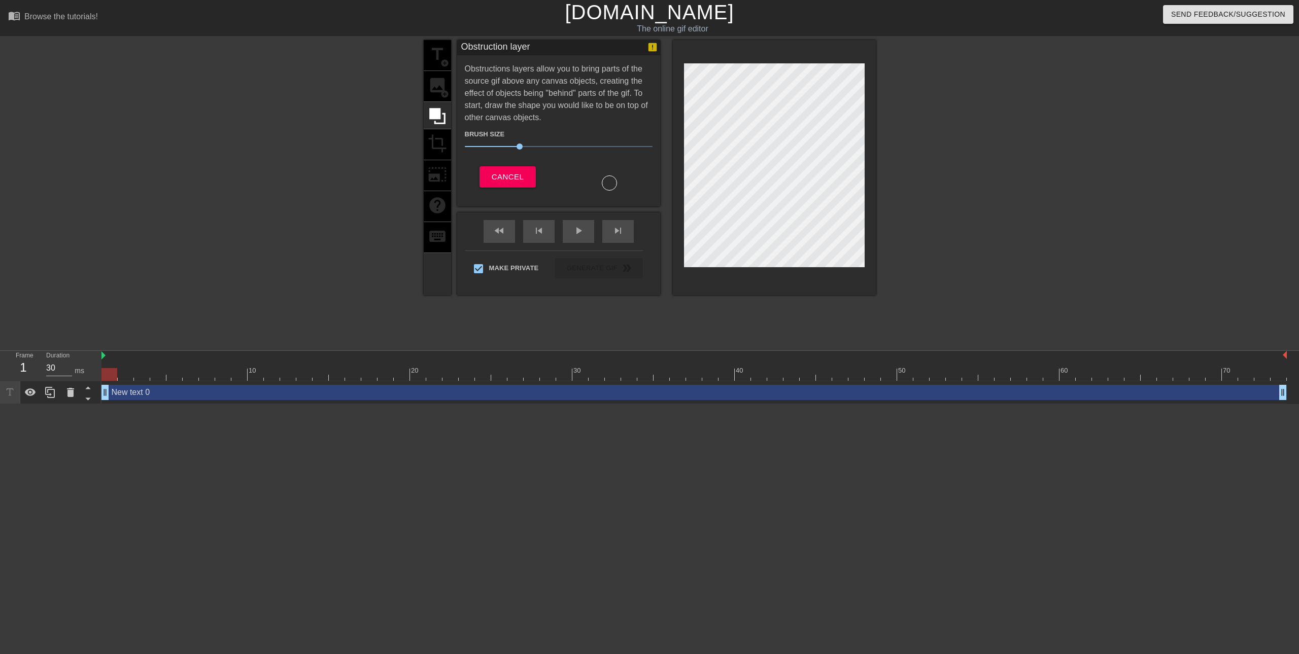
click at [435, 88] on div "title add_circle image add_circle crop photo_size_select_large help keyboard" at bounding box center [437, 167] width 27 height 255
click at [494, 169] on button "Cancel" at bounding box center [507, 176] width 56 height 21
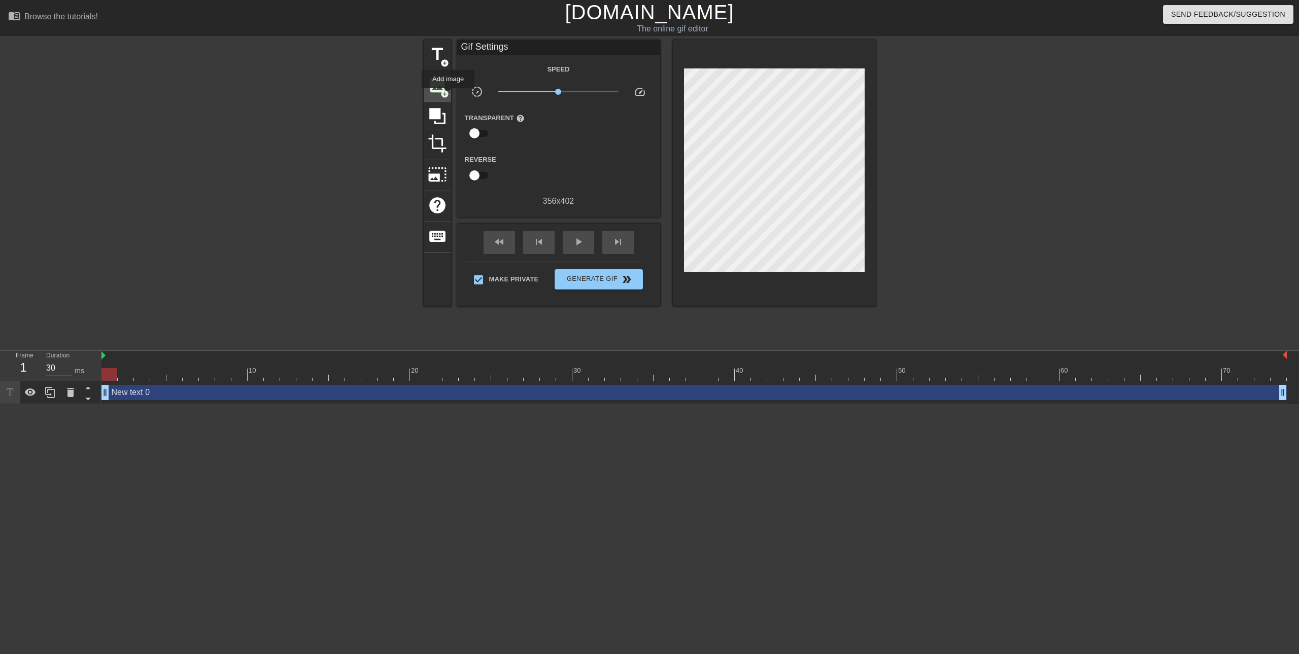
click at [446, 90] on span "add_circle" at bounding box center [444, 94] width 9 height 9
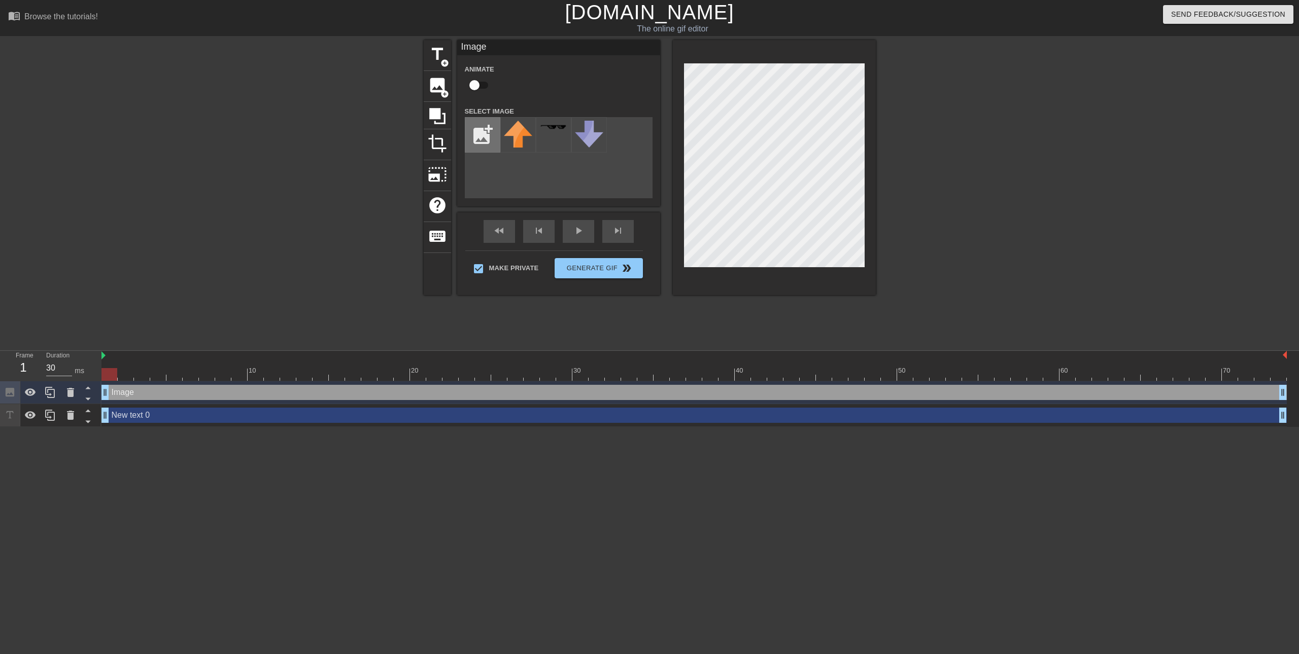
click at [491, 139] on input "file" at bounding box center [482, 135] width 34 height 34
